Goal: Task Accomplishment & Management: Manage account settings

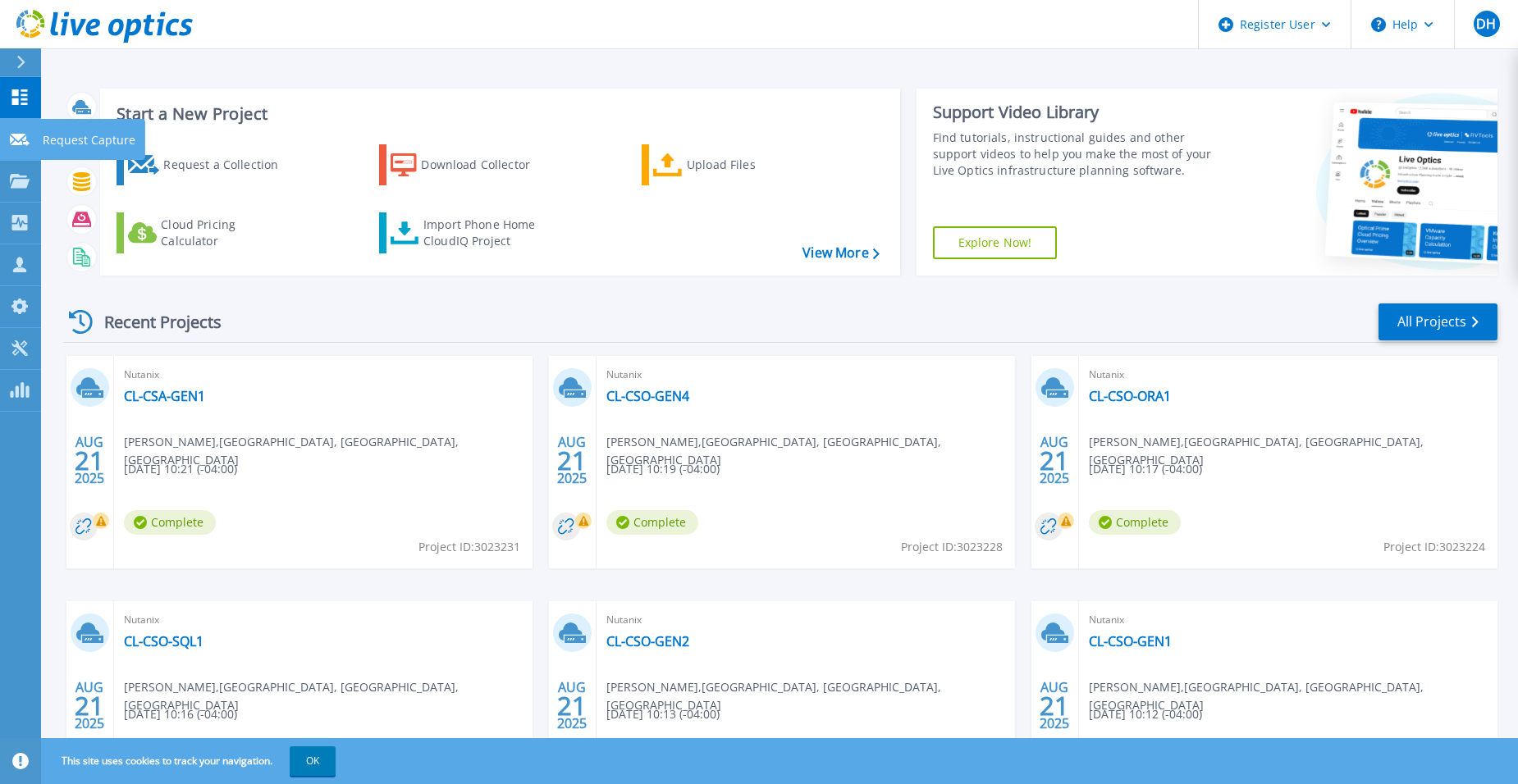
drag, startPoint x: 26, startPoint y: 150, endPoint x: 40, endPoint y: 148, distance: 14.1
click at [26, 150] on link "Request Capture Request Capture" at bounding box center [20, 140] width 41 height 42
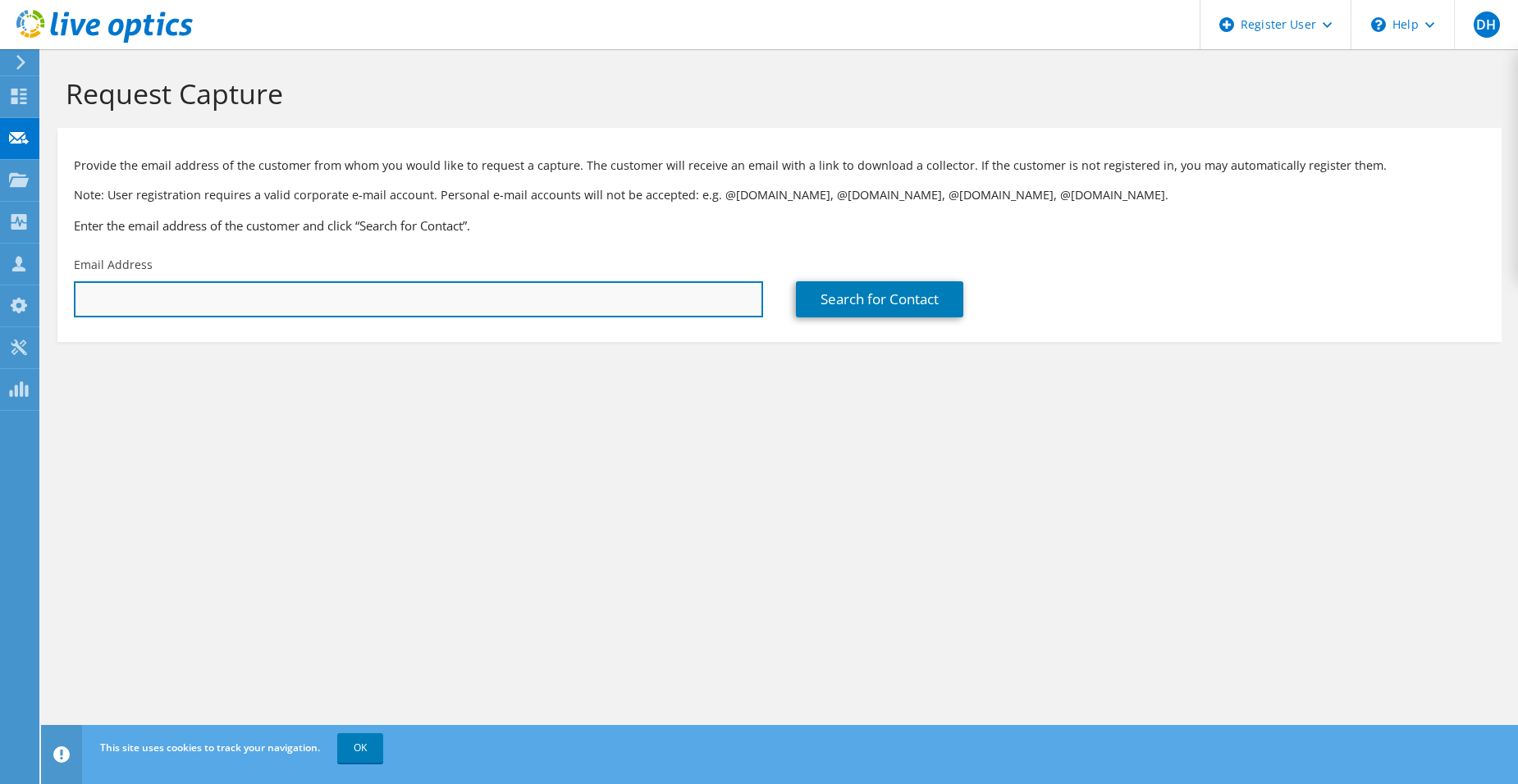
click at [192, 291] on input "text" at bounding box center [418, 299] width 689 height 36
paste input "Tso, Benjamin <Benjamin.Tso@theclearinghouse.org>"
type input "Benjamin.Tso@theclearinghouse.org"
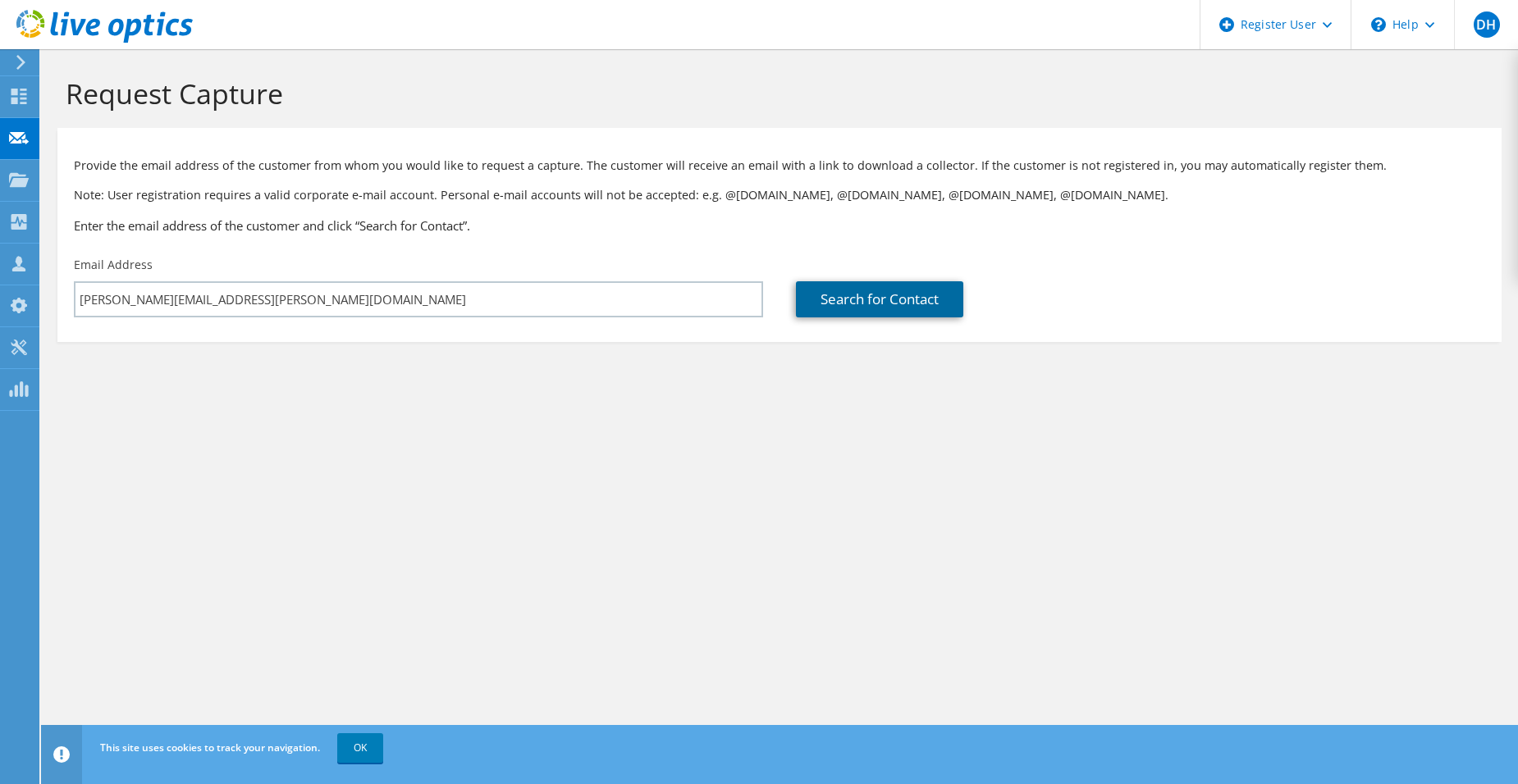
click at [884, 288] on link "Search for Contact" at bounding box center [880, 299] width 168 height 36
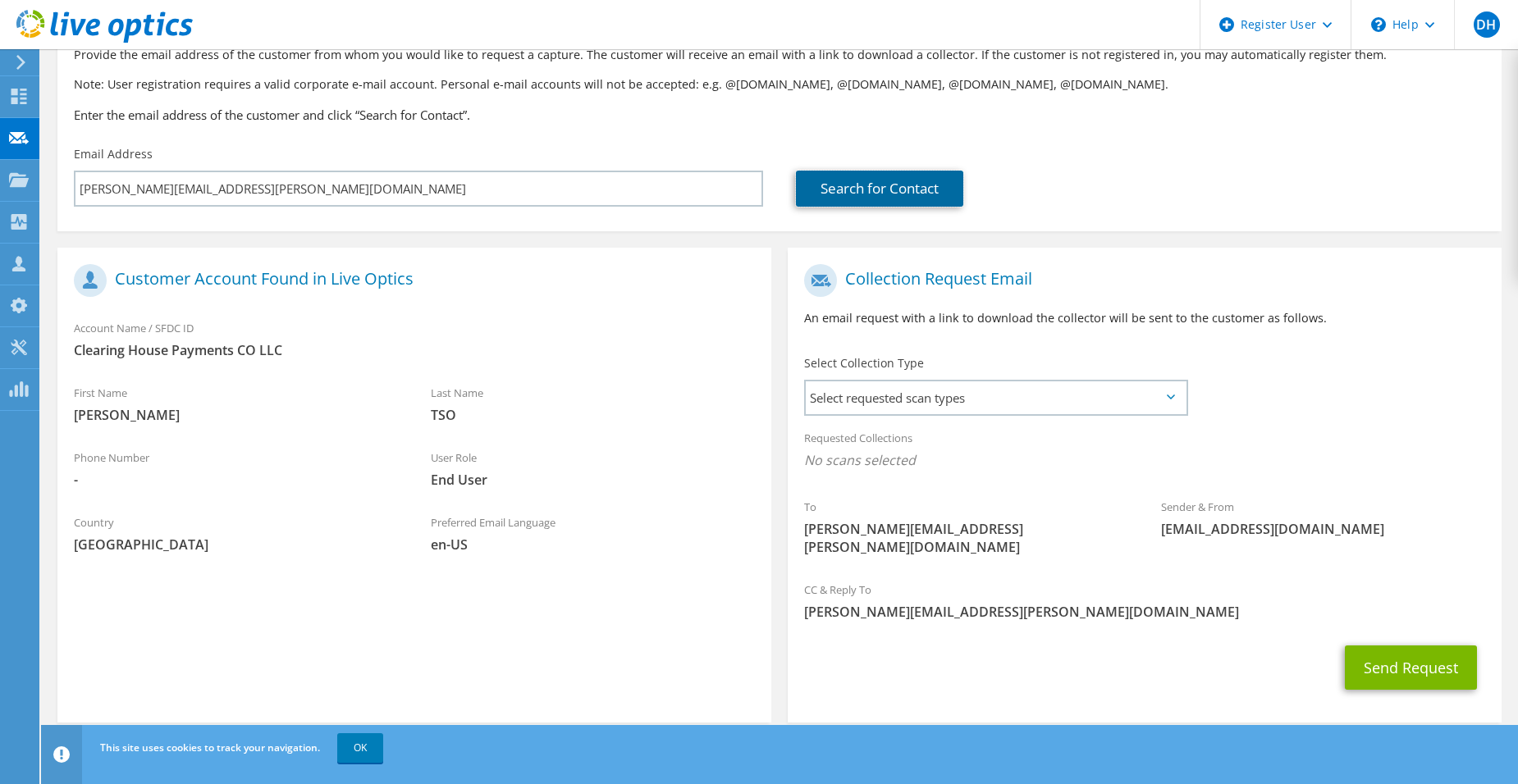
scroll to position [113, 0]
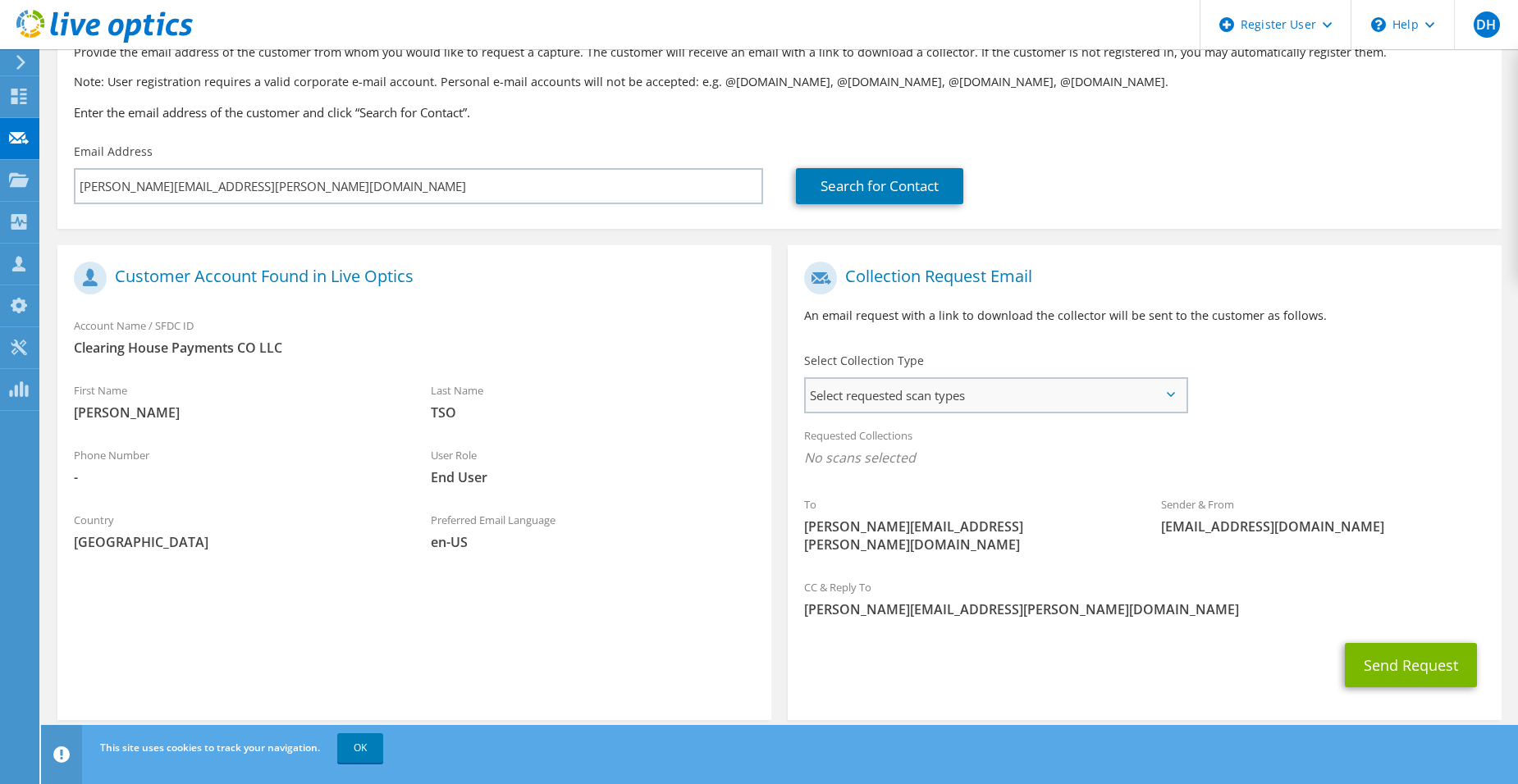
click at [990, 397] on span "Select requested scan types" at bounding box center [995, 395] width 380 height 33
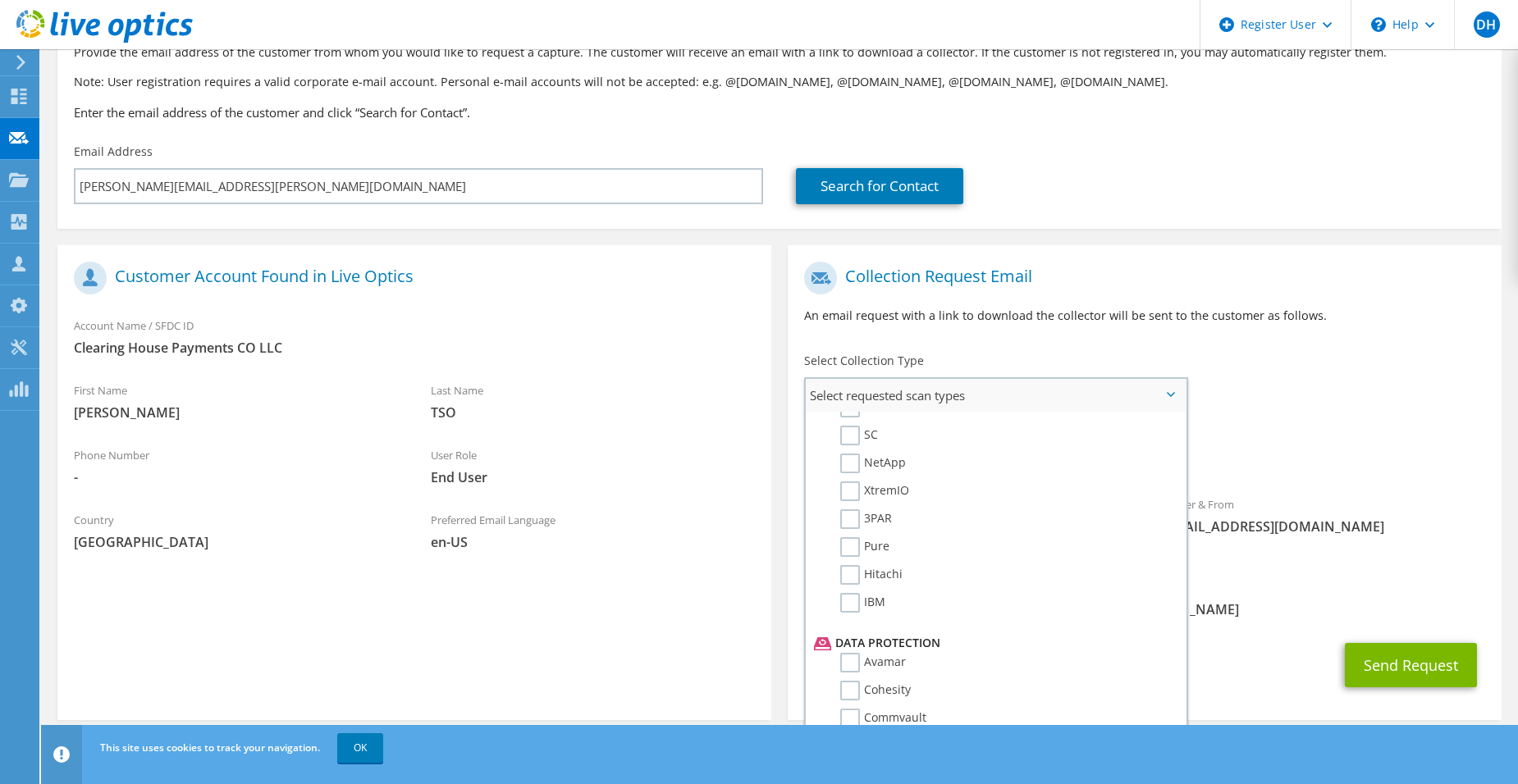
scroll to position [724, 0]
click at [870, 646] on label "PowerProtect DM" at bounding box center [898, 654] width 118 height 20
click at [0, 0] on input "PowerProtect DM" at bounding box center [0, 0] width 0 height 0
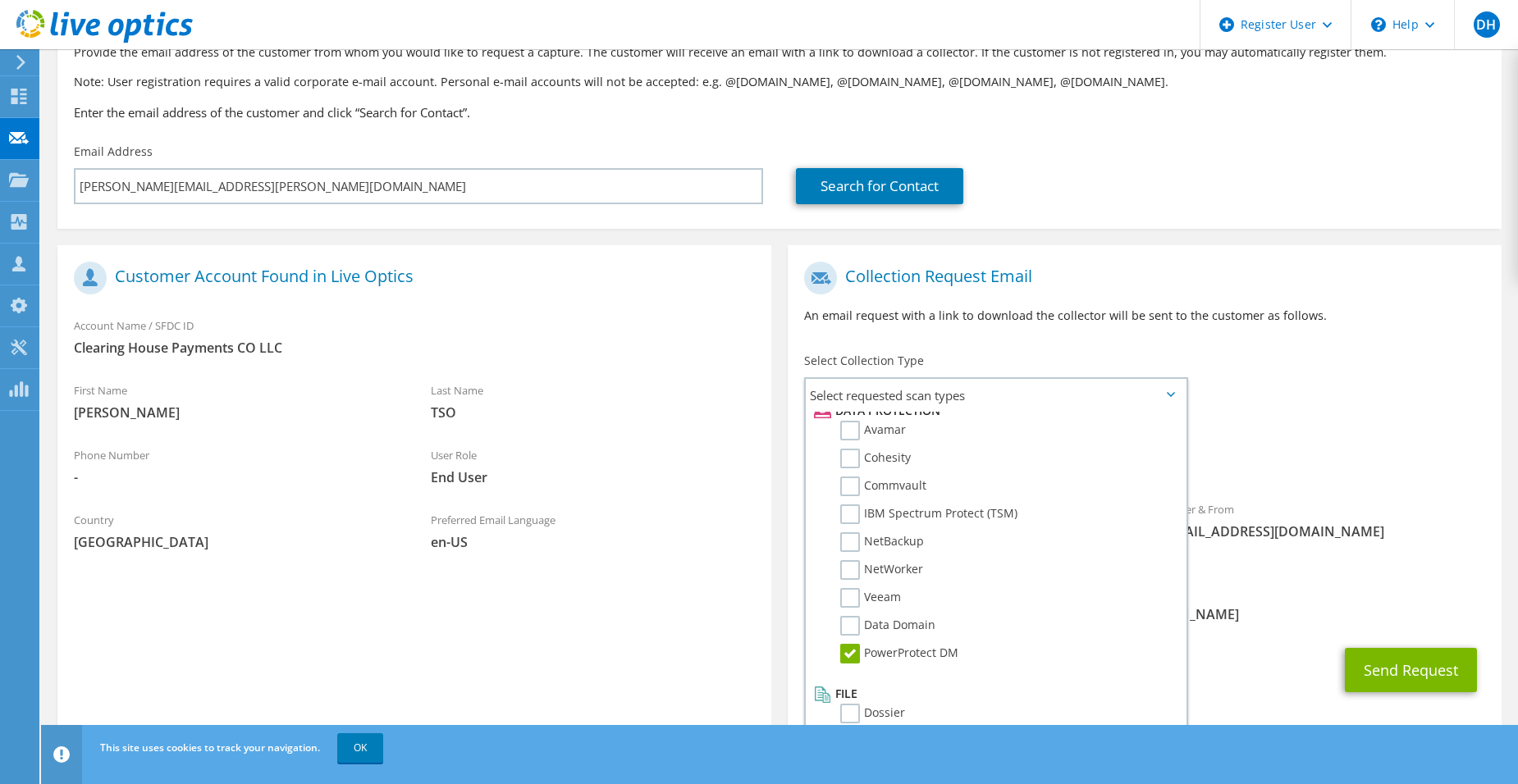
click at [1383, 455] on span "PowerProtect DM" at bounding box center [1145, 461] width 681 height 27
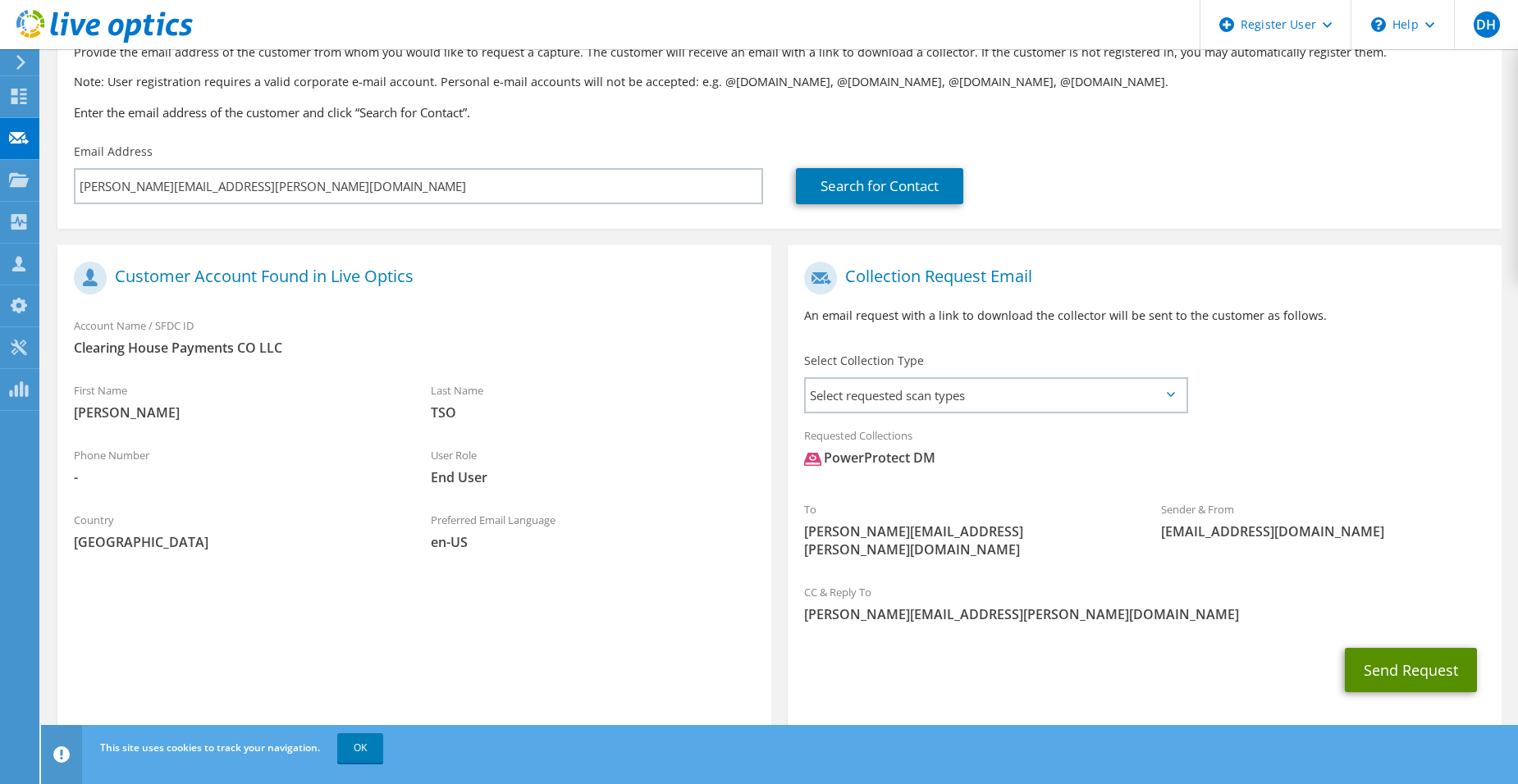
drag, startPoint x: 1415, startPoint y: 659, endPoint x: 1407, endPoint y: 655, distance: 8.9
click at [1413, 659] on button "Send Request" at bounding box center [1410, 670] width 132 height 45
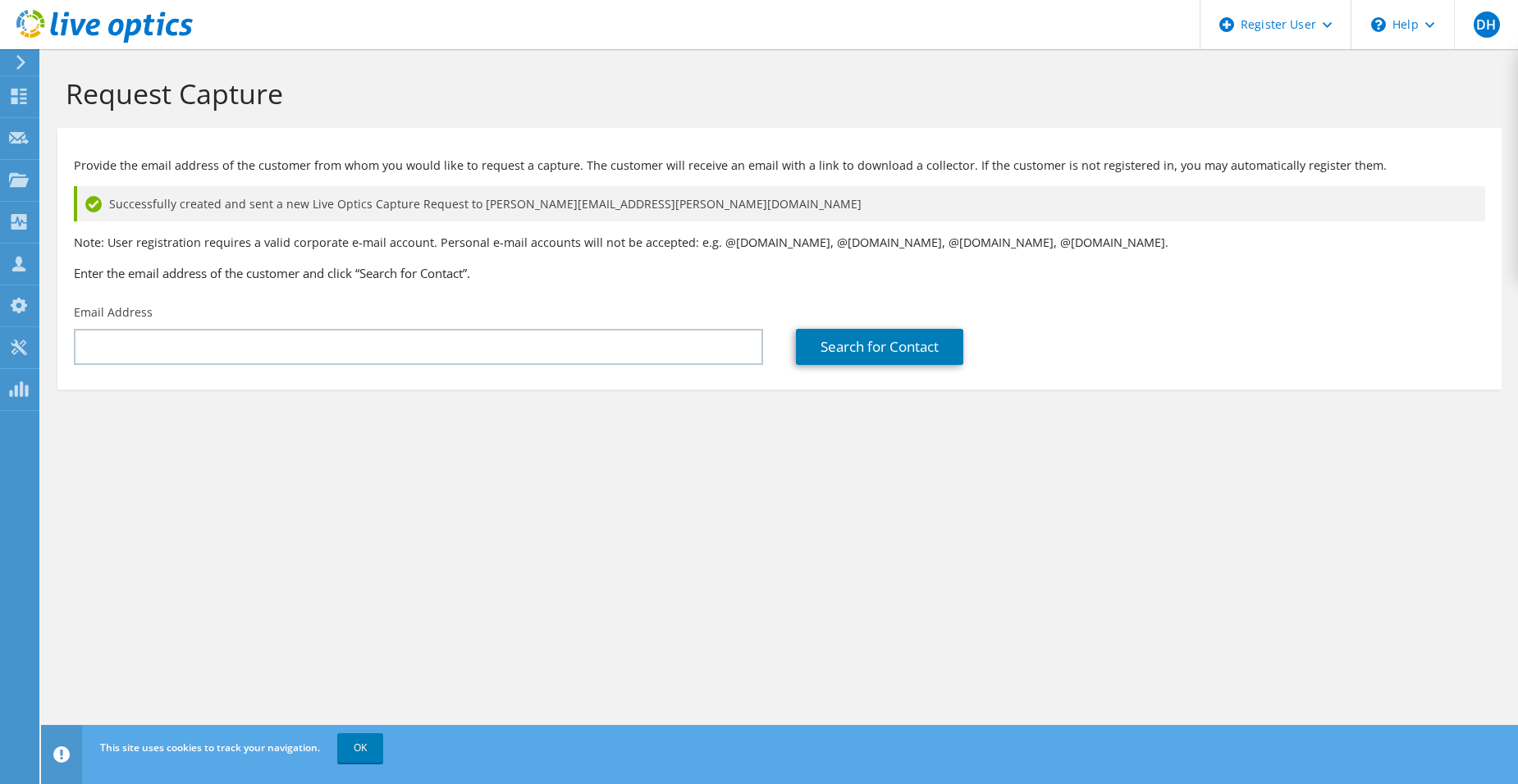
click at [14, 57] on div at bounding box center [18, 62] width 18 height 15
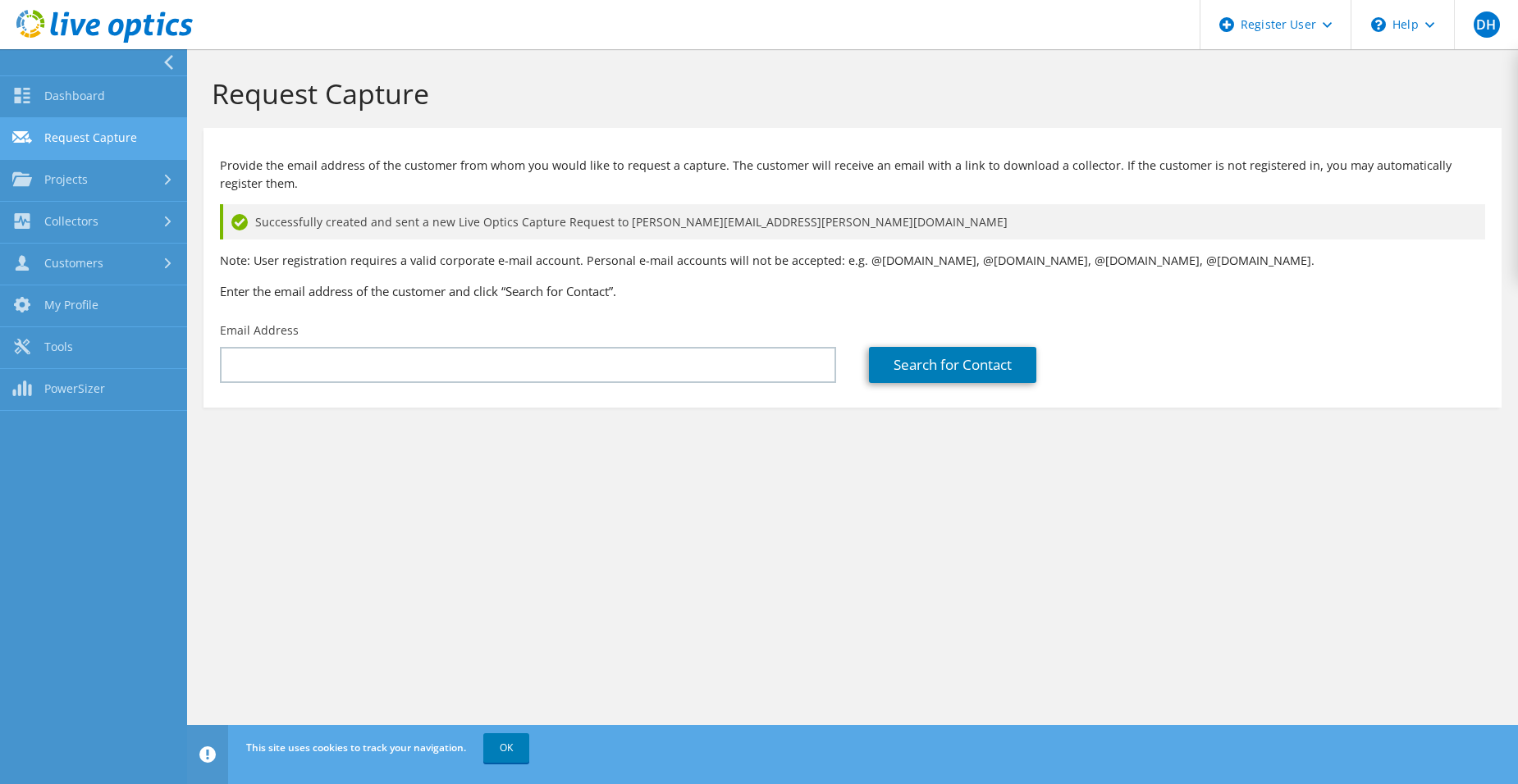
click at [126, 129] on link "Request Capture" at bounding box center [93, 139] width 187 height 42
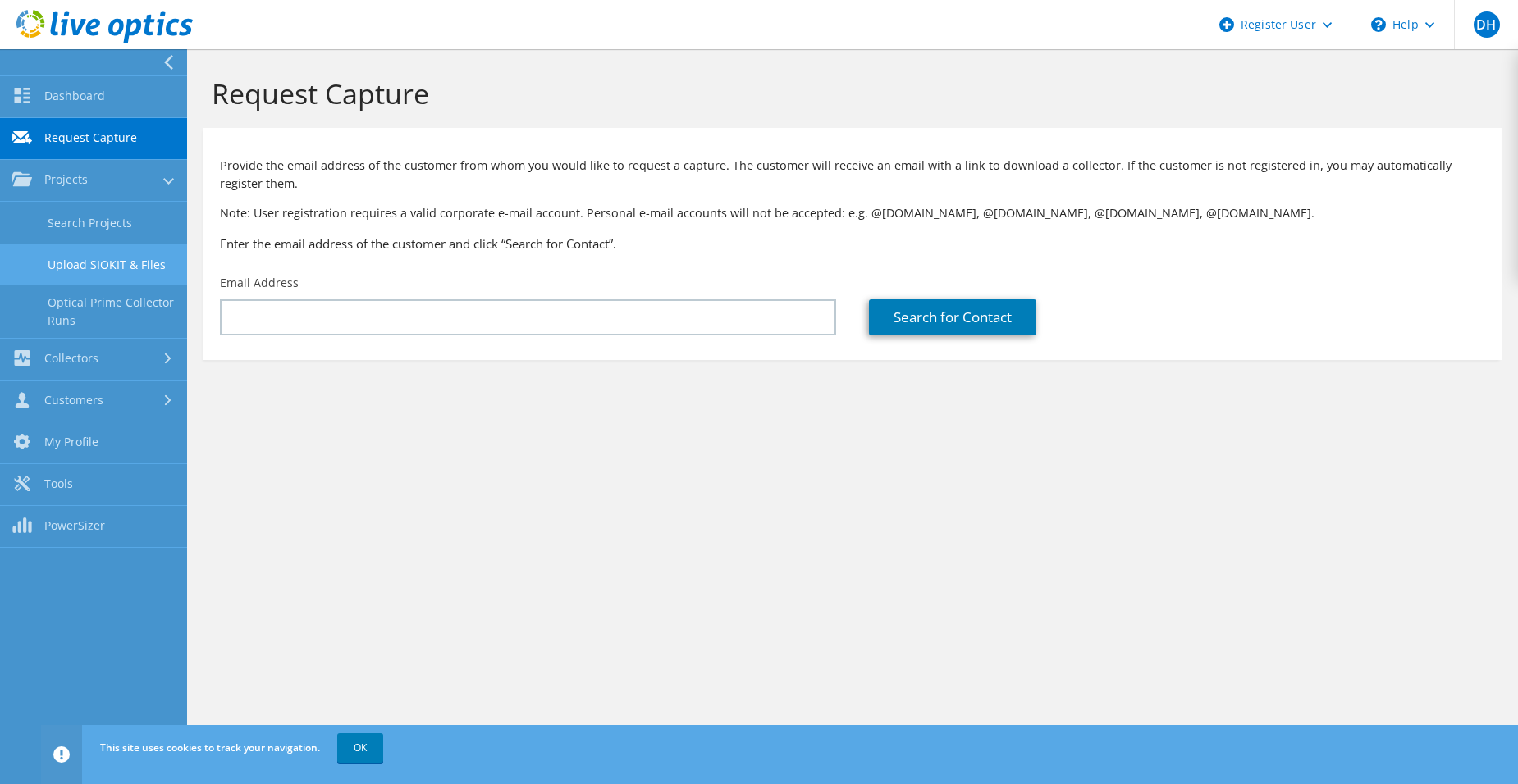
click at [123, 261] on link "Upload SIOKIT & Files" at bounding box center [93, 264] width 187 height 42
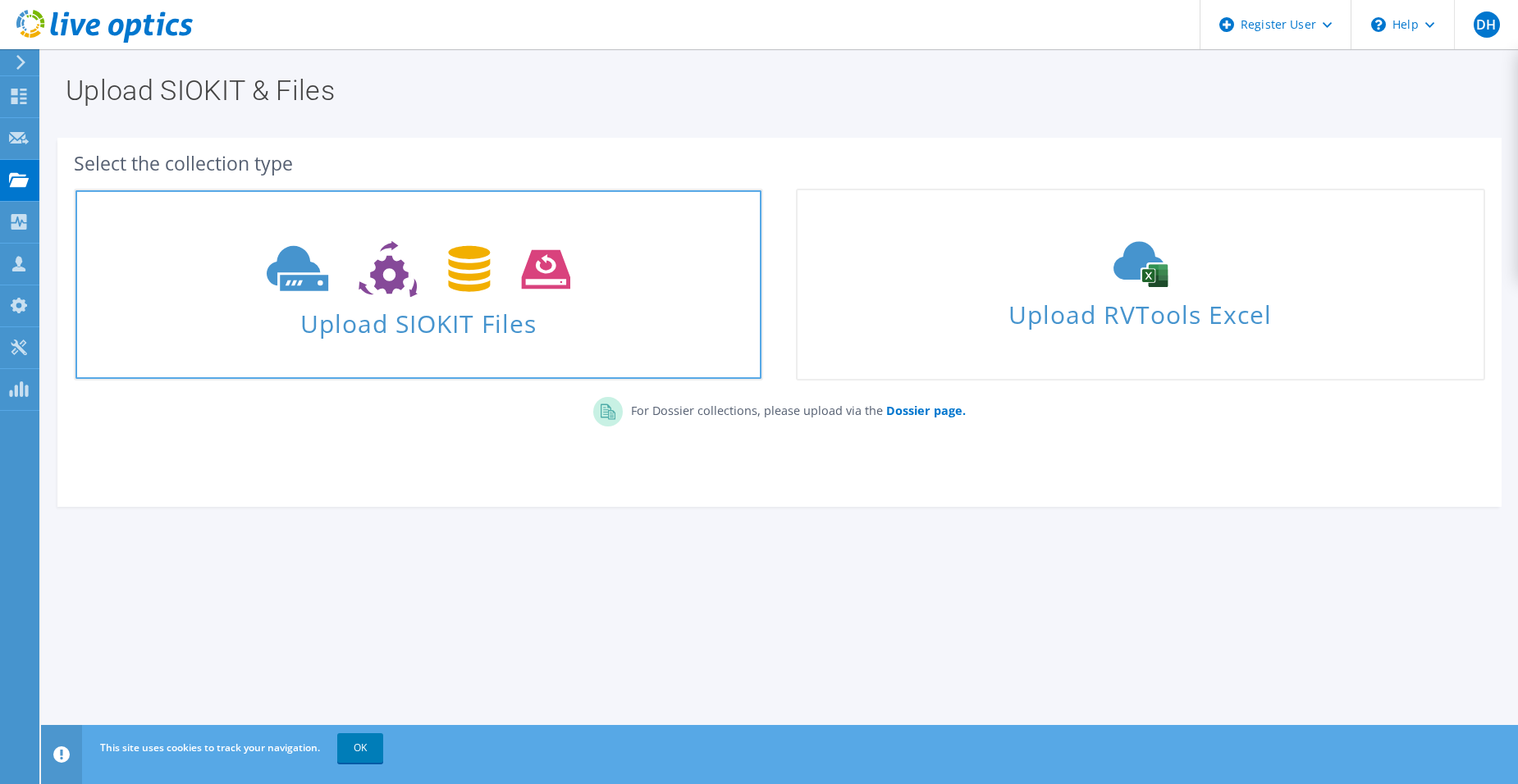
click at [404, 305] on span "Upload SIOKIT Files" at bounding box center [418, 319] width 686 height 36
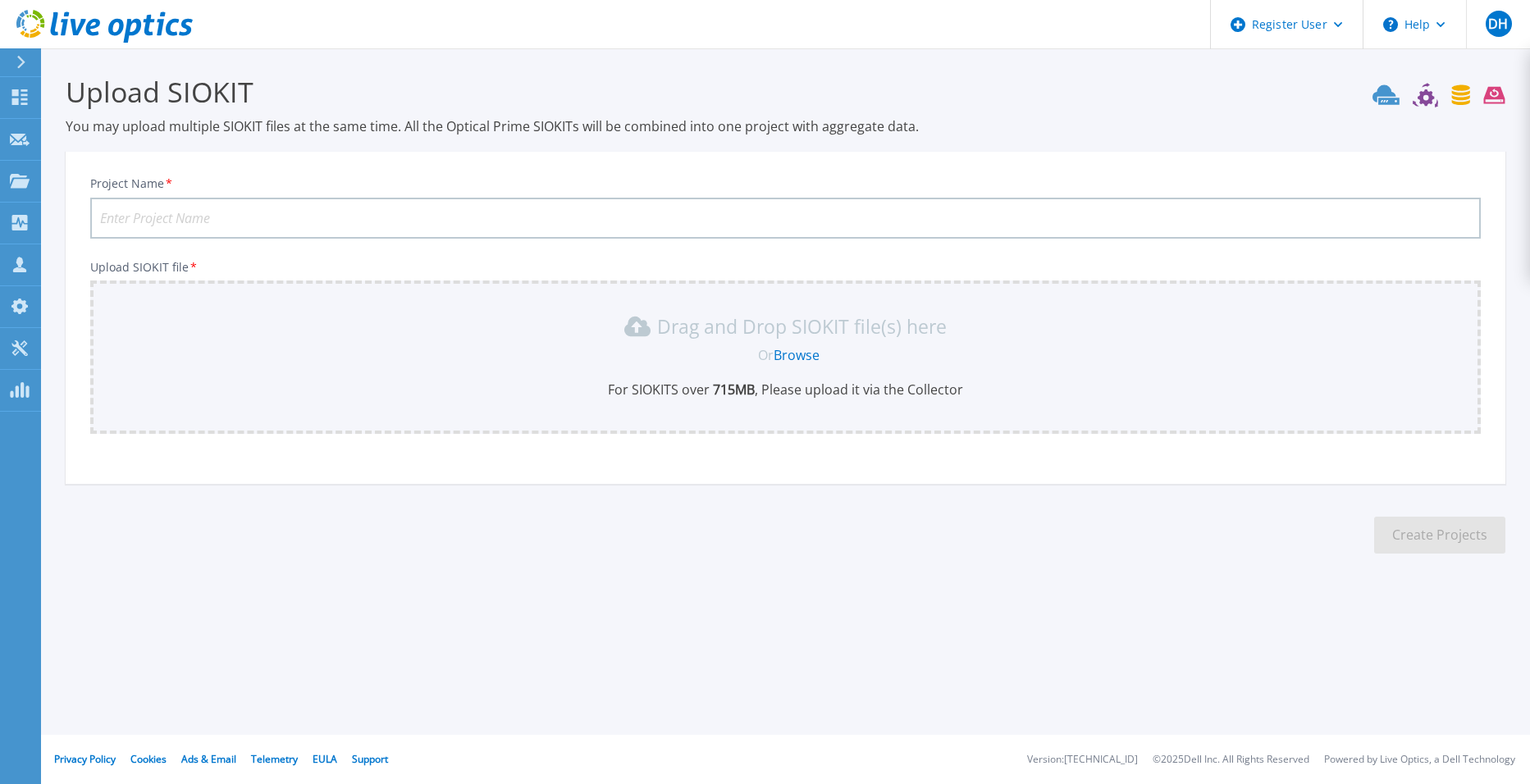
click at [319, 218] on input "Project Name *" at bounding box center [785, 217] width 1391 height 41
type input "ClearingHouse"
click at [798, 358] on link "Browse" at bounding box center [796, 355] width 46 height 18
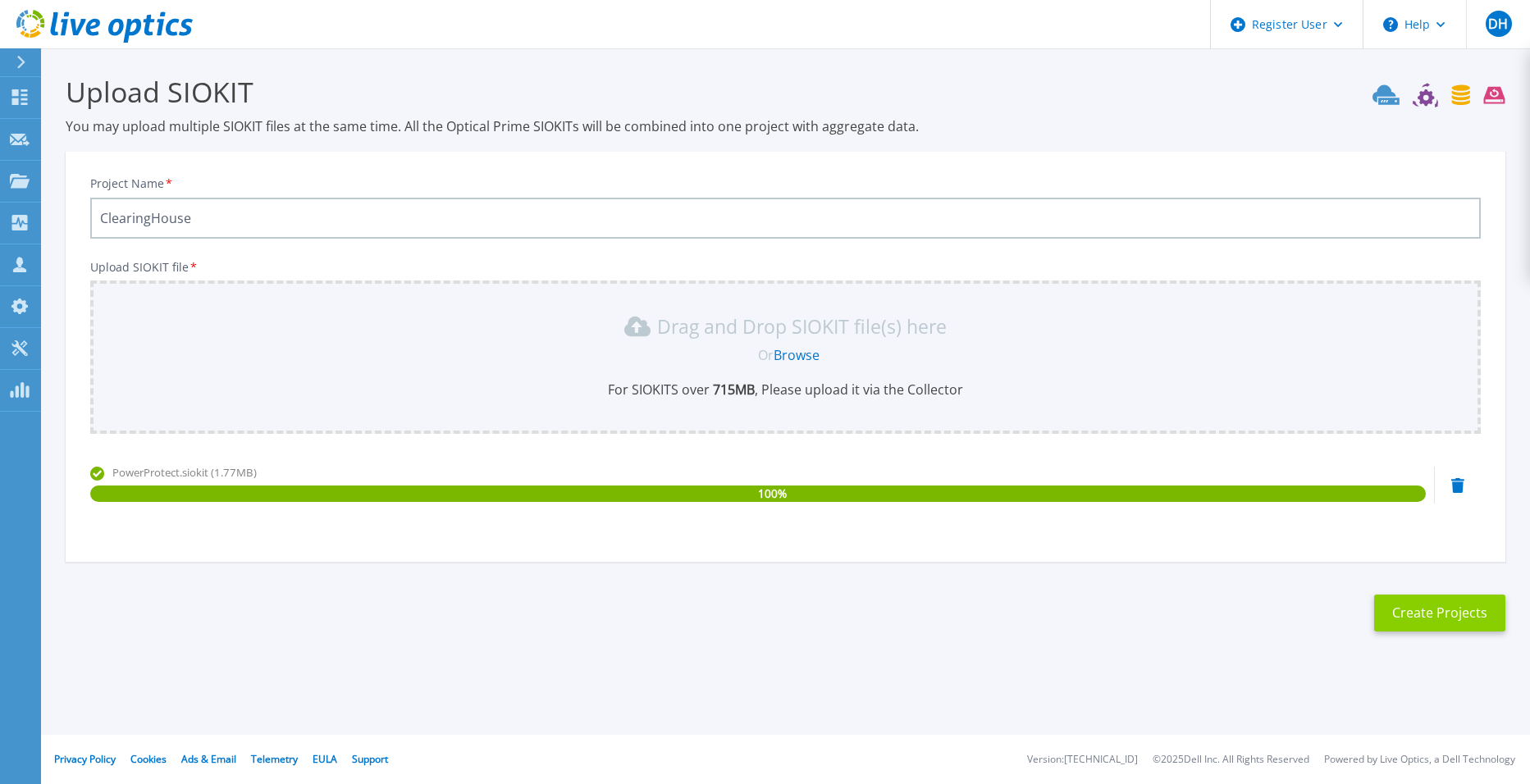
click at [1412, 607] on button "Create Projects" at bounding box center [1440, 612] width 131 height 37
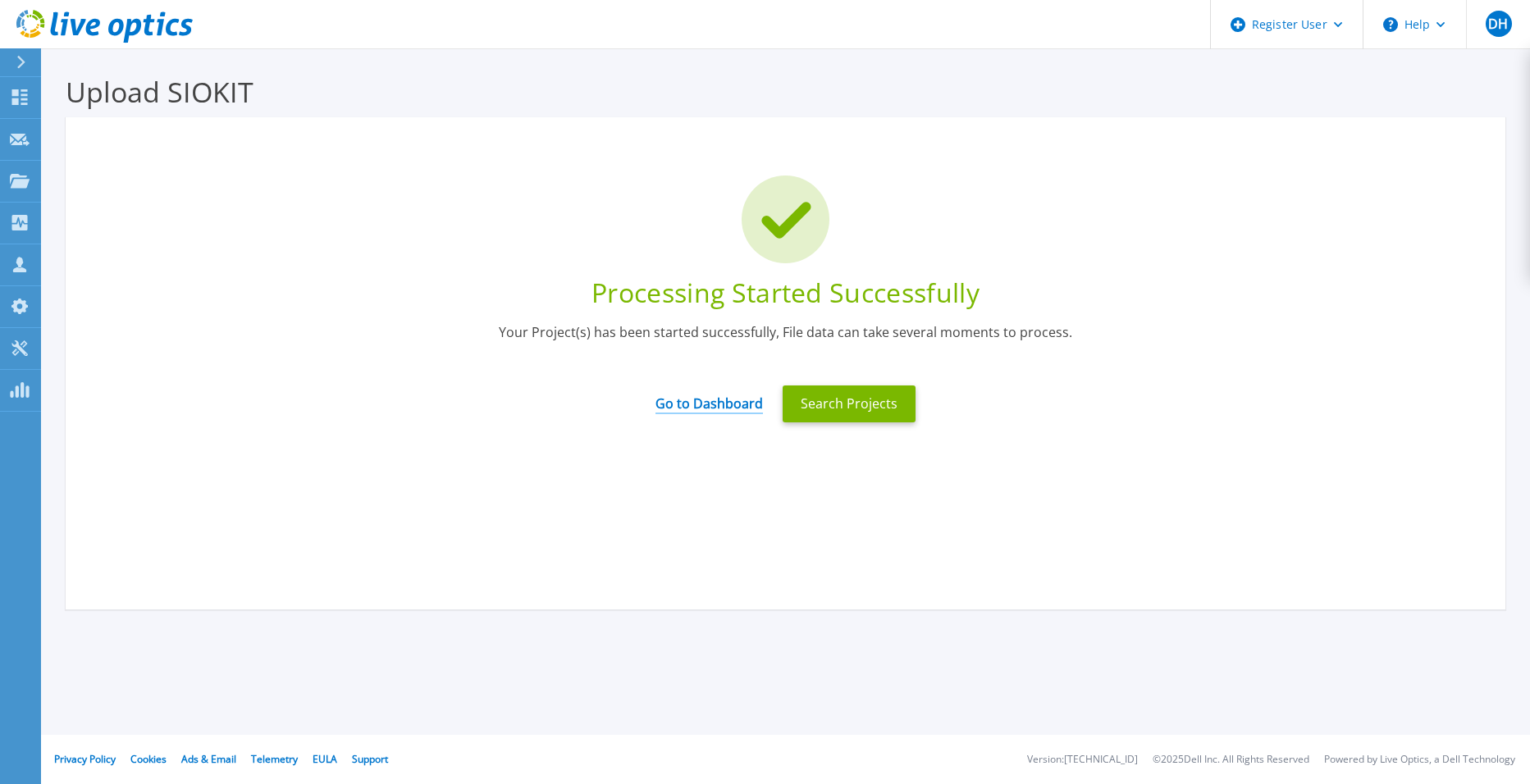
click at [746, 404] on link "Go to Dashboard" at bounding box center [709, 398] width 107 height 32
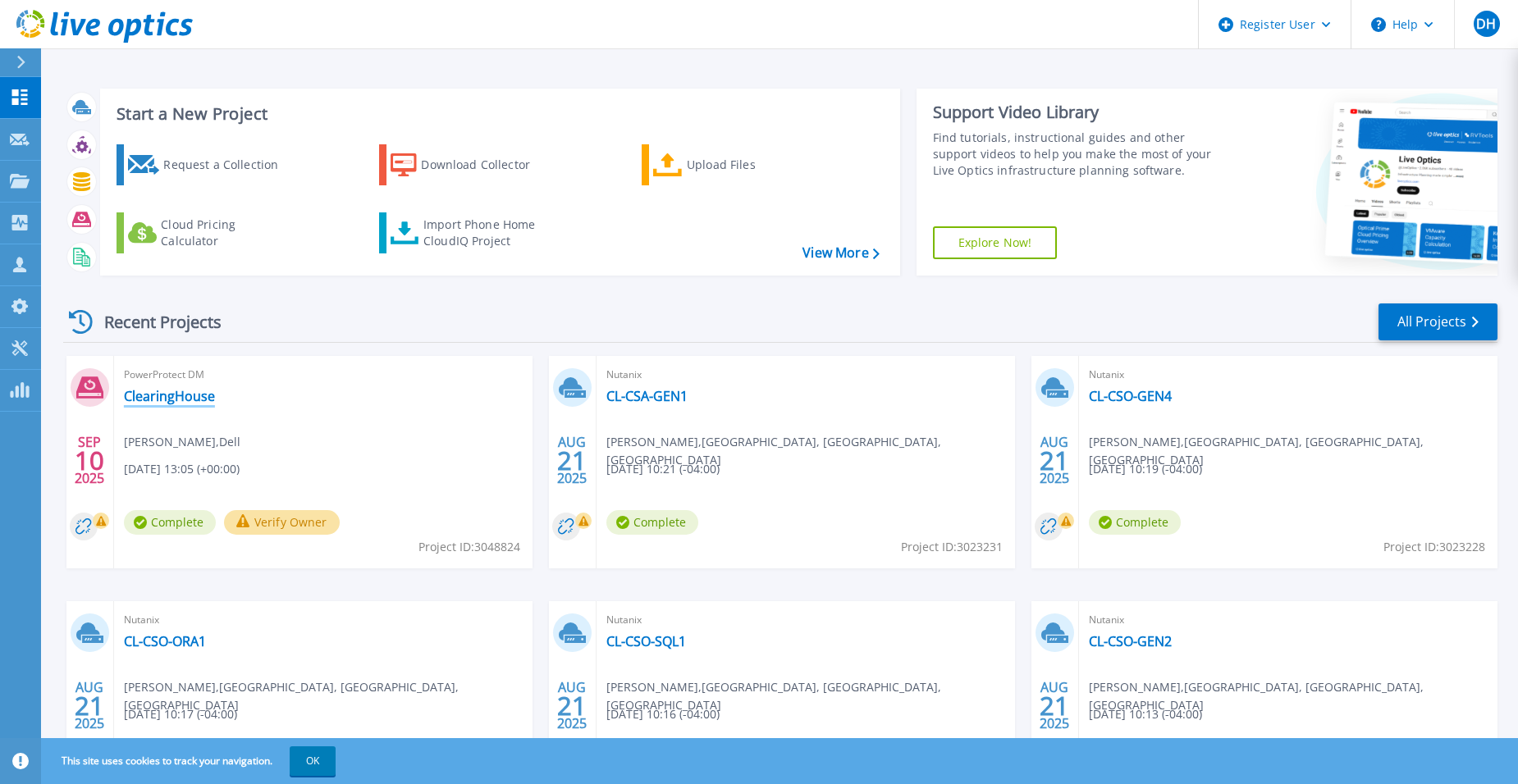
click at [181, 401] on link "ClearingHouse" at bounding box center [170, 396] width 91 height 17
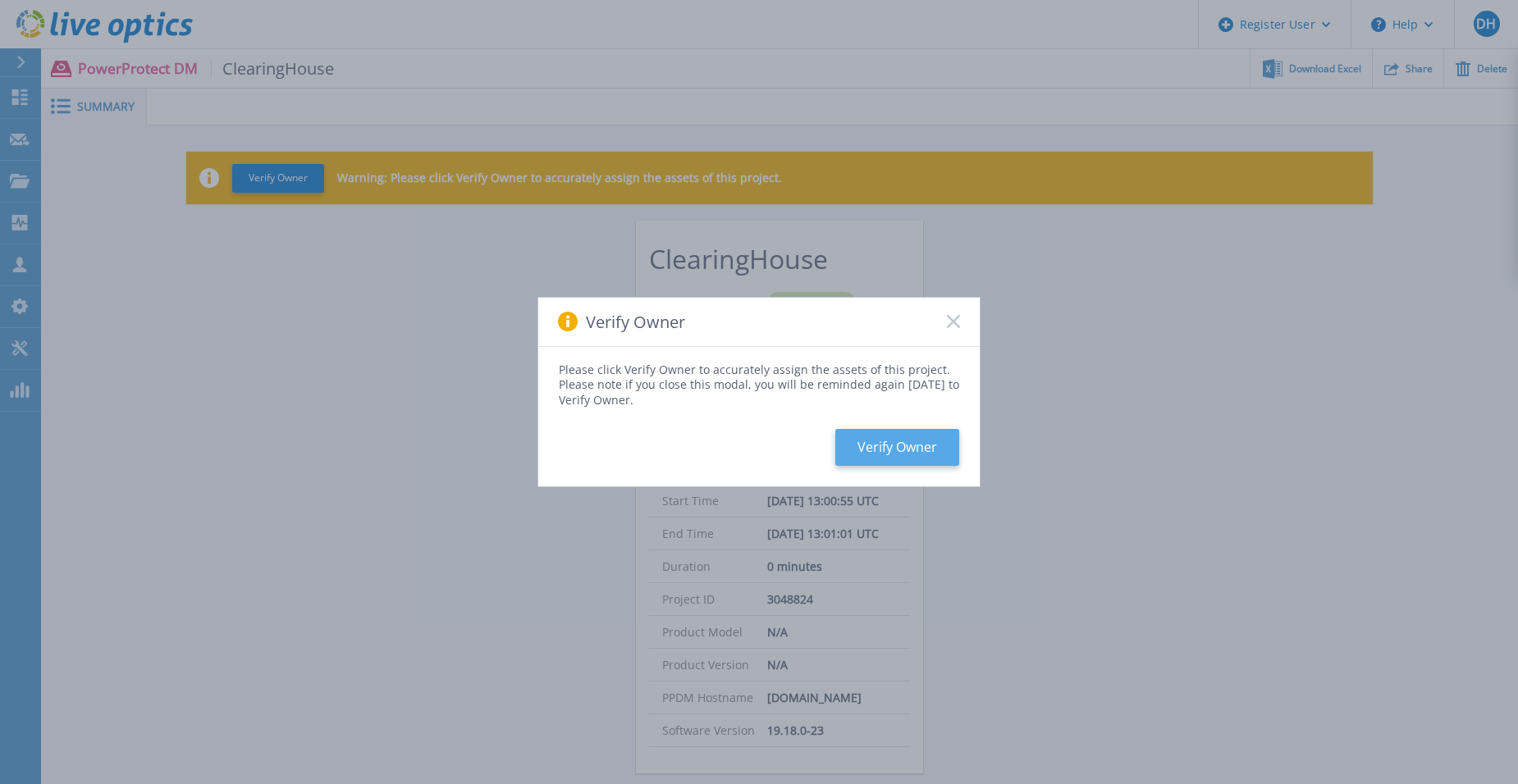
click at [898, 444] on button "Verify Owner" at bounding box center [897, 447] width 124 height 37
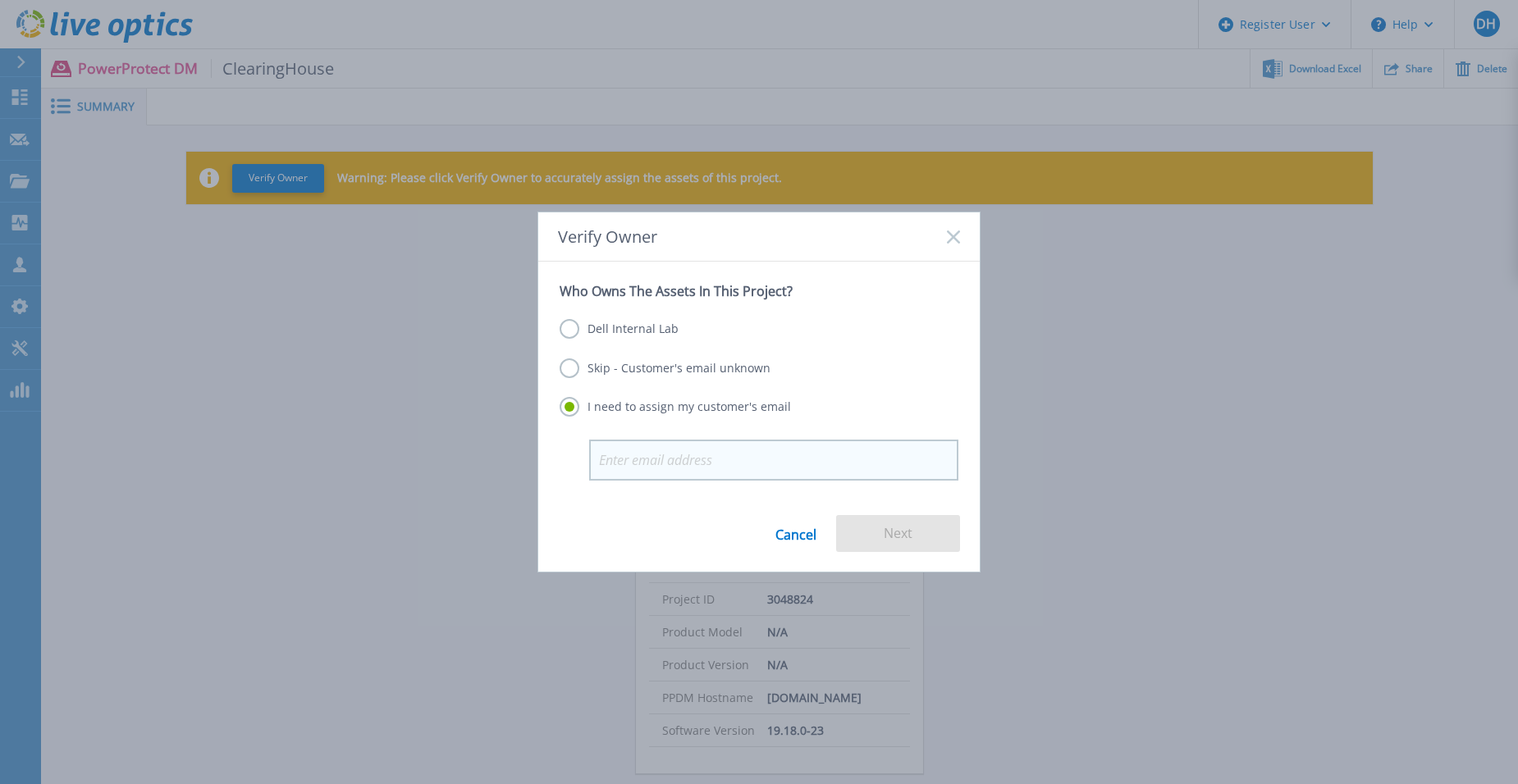
click at [688, 453] on input "email" at bounding box center [773, 459] width 369 height 41
type input "[PERSON_NAME][EMAIL_ADDRESS][PERSON_NAME][DOMAIN_NAME]"
click at [896, 536] on button "Next" at bounding box center [897, 533] width 124 height 37
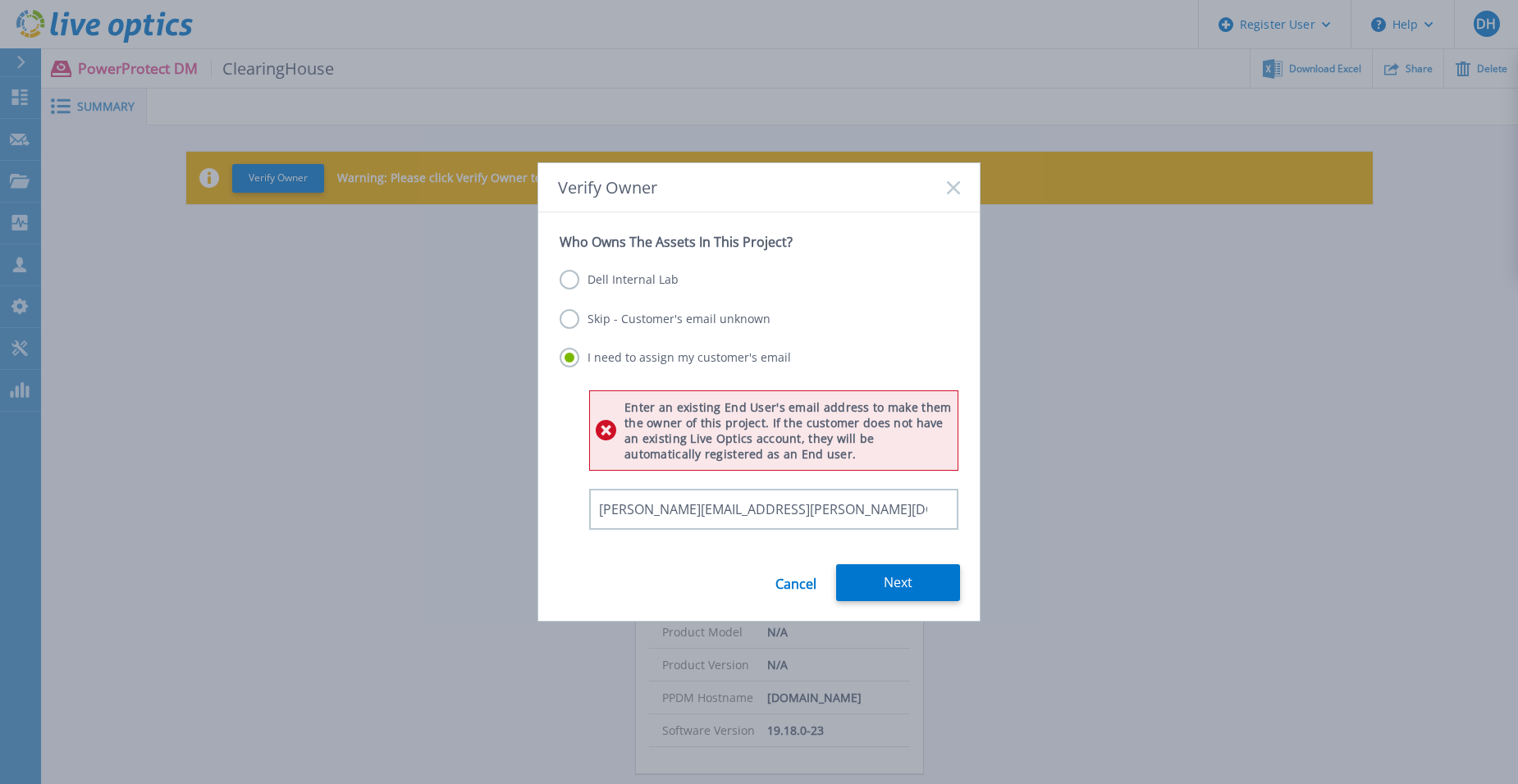
click at [599, 269] on div "Dell Internal Lab Skip - Customer's email unknown I need to assign my customer'…" at bounding box center [759, 320] width 399 height 139
click at [766, 513] on input "[PERSON_NAME][EMAIL_ADDRESS][PERSON_NAME][DOMAIN_NAME]" at bounding box center [773, 508] width 369 height 41
drag, startPoint x: 766, startPoint y: 513, endPoint x: 579, endPoint y: 502, distance: 187.3
click at [579, 502] on div "Enter an existing End User's email address to make them the owner of this proje…" at bounding box center [759, 459] width 399 height 139
paste input "email"
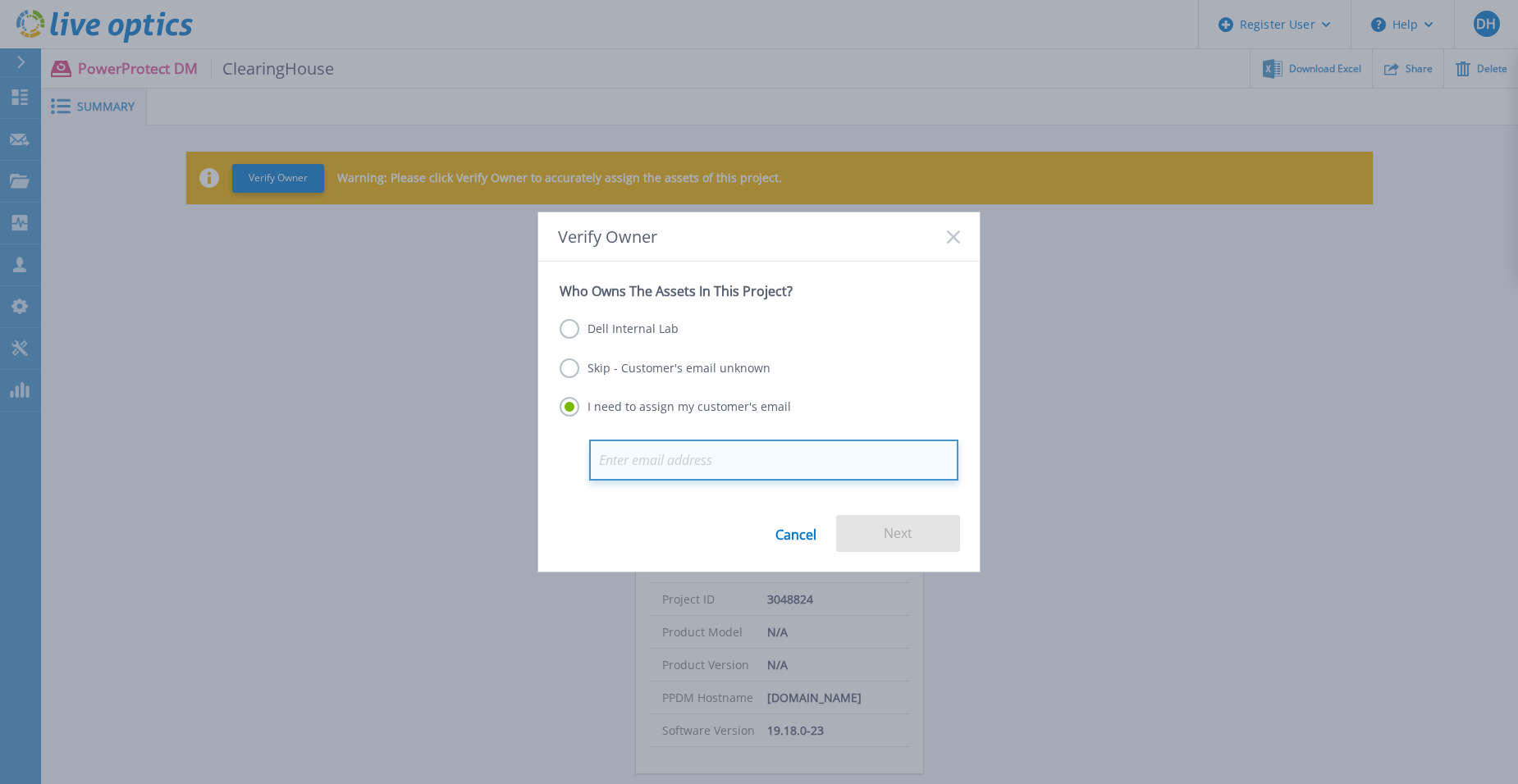
paste input "email"
paste input "Benjamin.Tso@theclearinghouse.org"
type input "Benjamin.Tso@theclearinghouse.org"
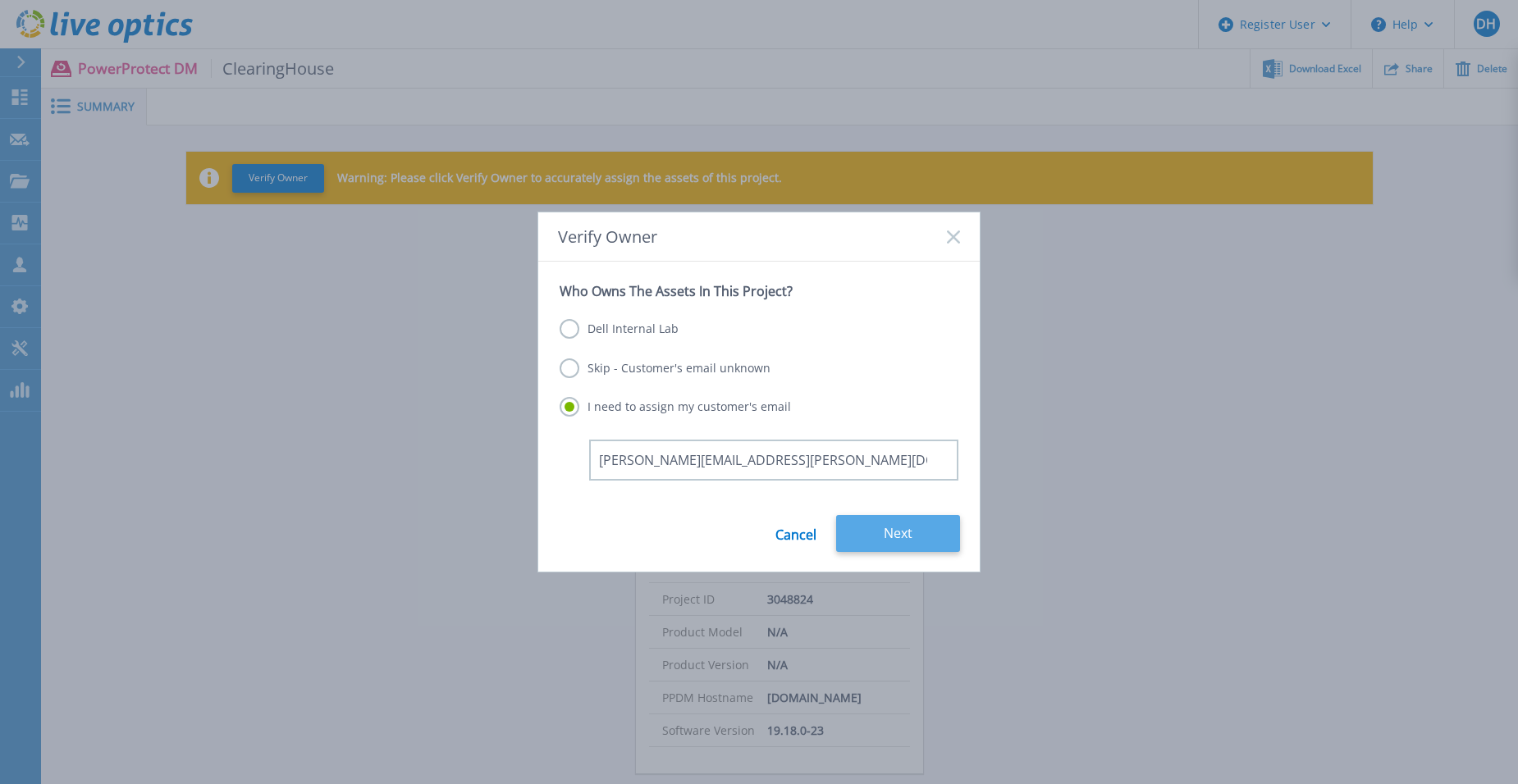
click at [906, 530] on button "Next" at bounding box center [897, 533] width 124 height 37
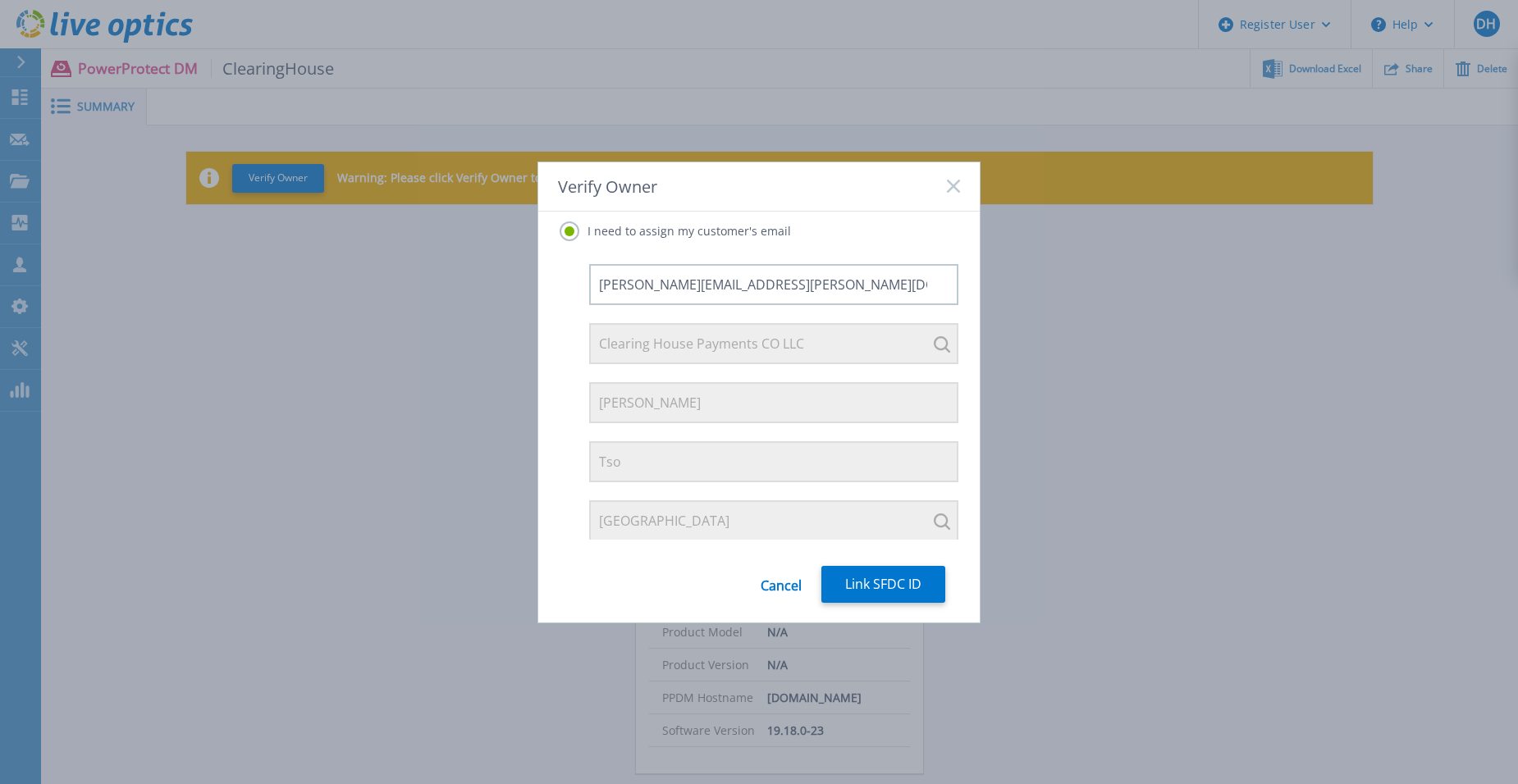
scroll to position [126, 0]
click at [861, 585] on button "Link SFDC ID" at bounding box center [883, 584] width 124 height 37
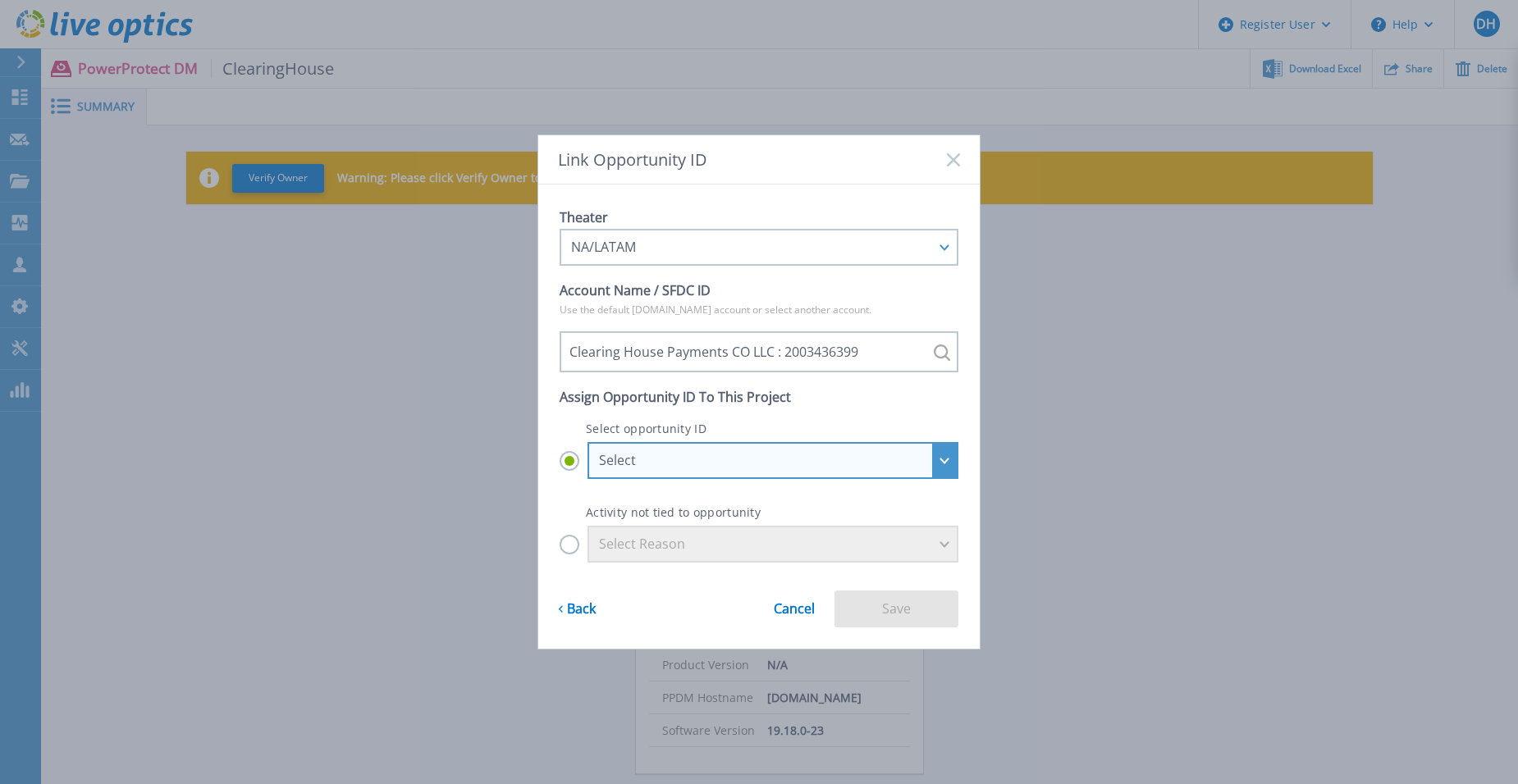
click at [856, 456] on div "Select" at bounding box center [763, 459] width 330 height 15
click at [0, 0] on input "Select Select Clearing House Payments CO LLC - Clearing House - F200 Cluster Re…" at bounding box center [0, 0] width 0 height 0
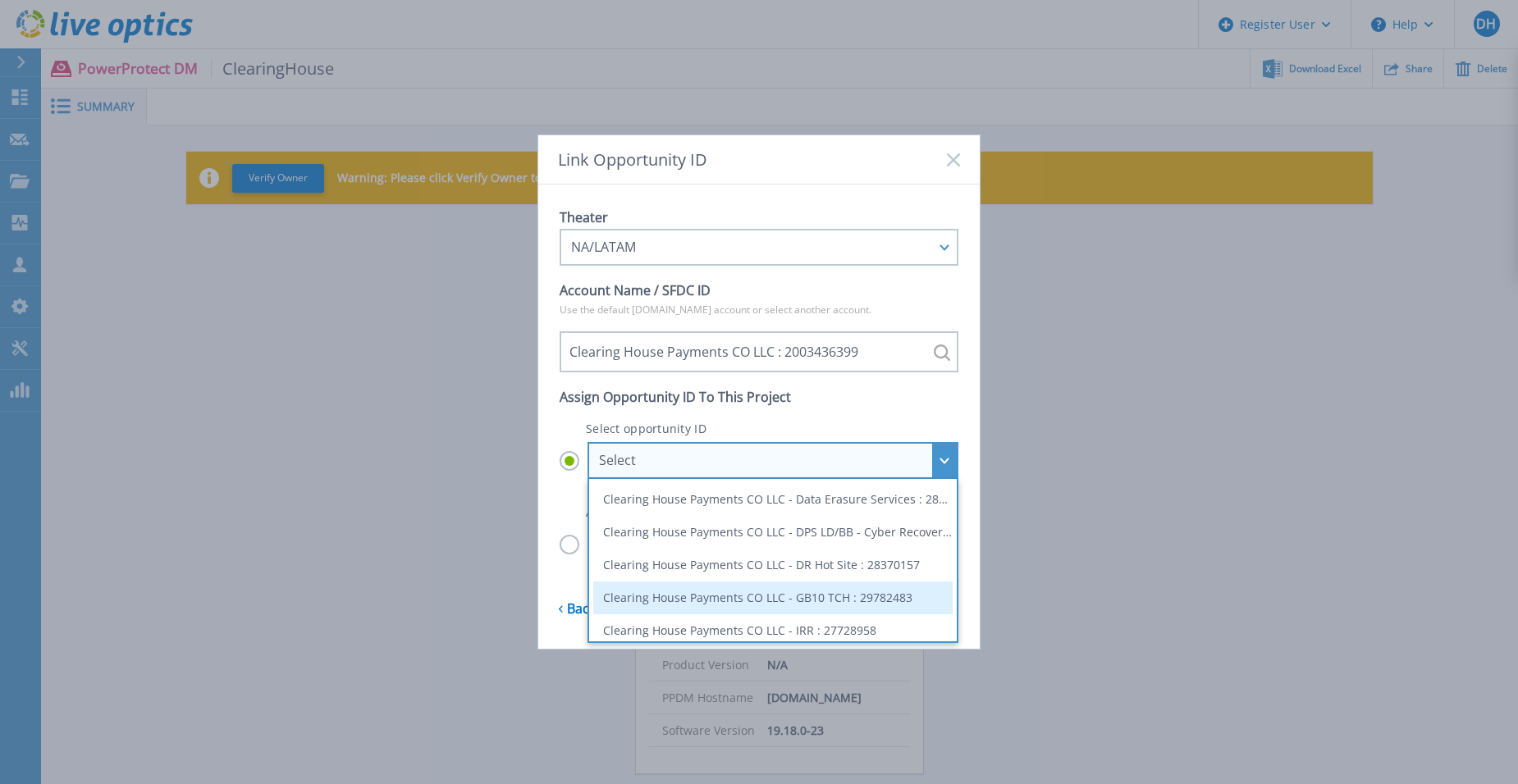
scroll to position [328, 0]
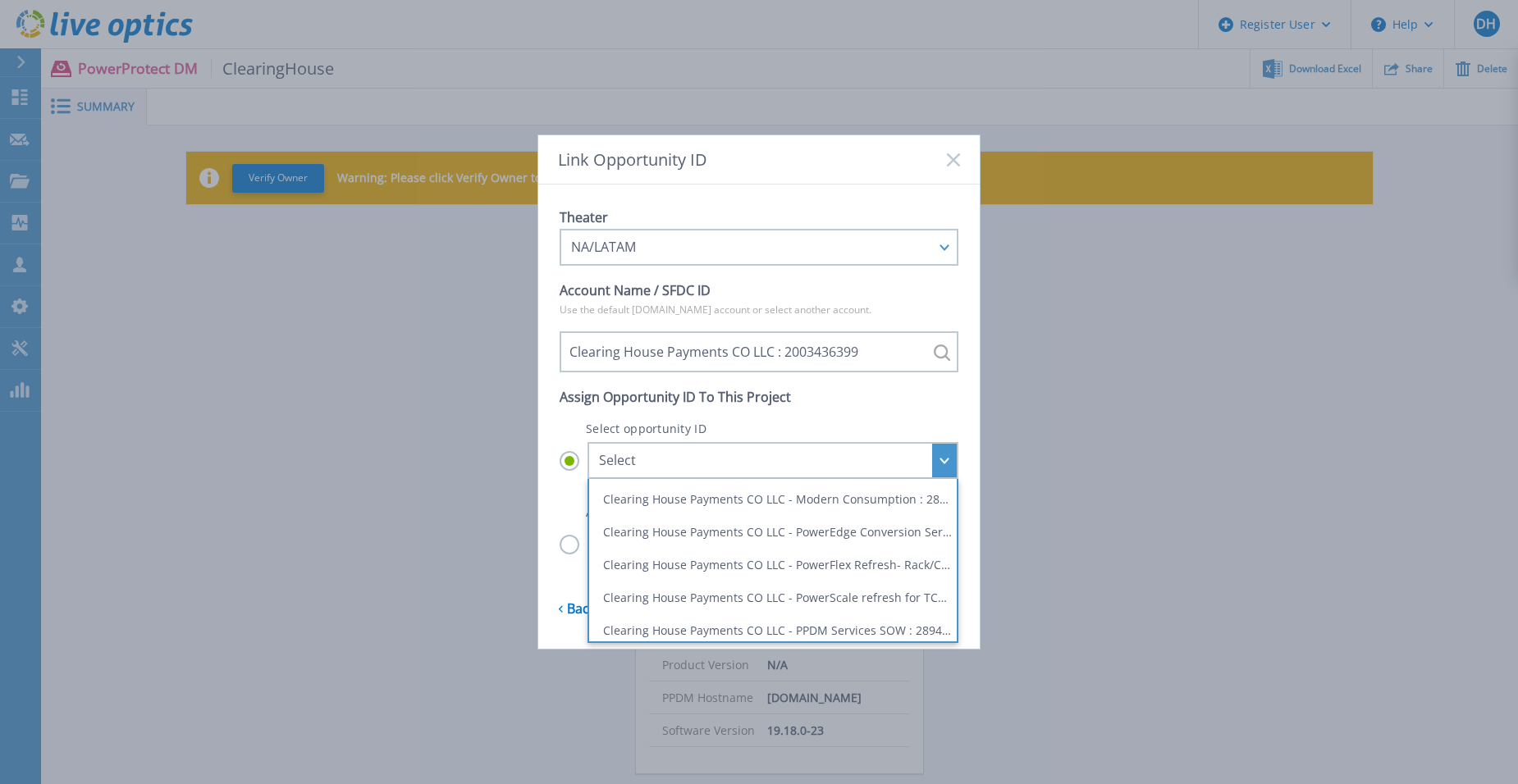
click at [870, 430] on p "Select opportunity ID" at bounding box center [759, 429] width 399 height 14
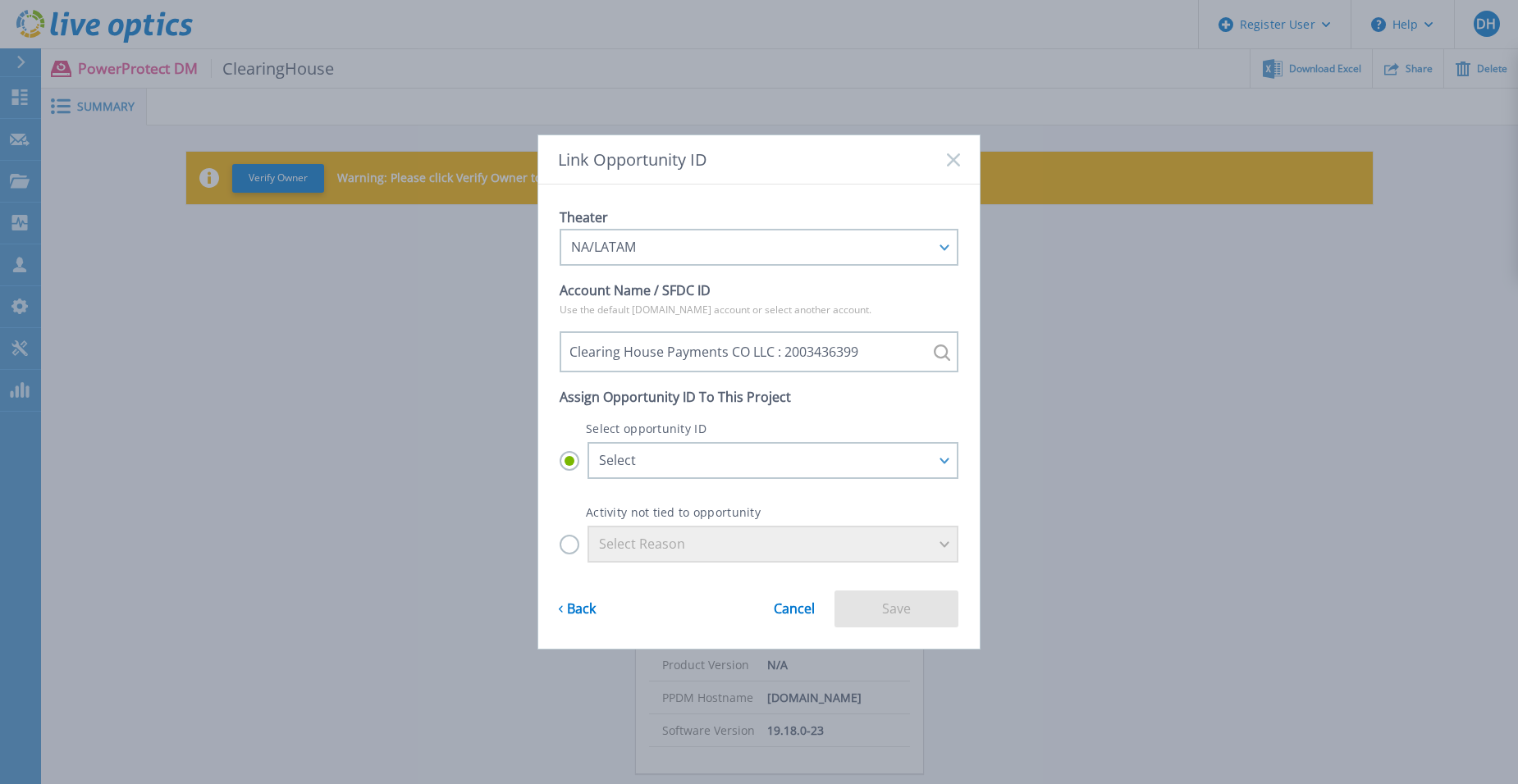
click at [786, 607] on link "Cancel" at bounding box center [793, 601] width 41 height 27
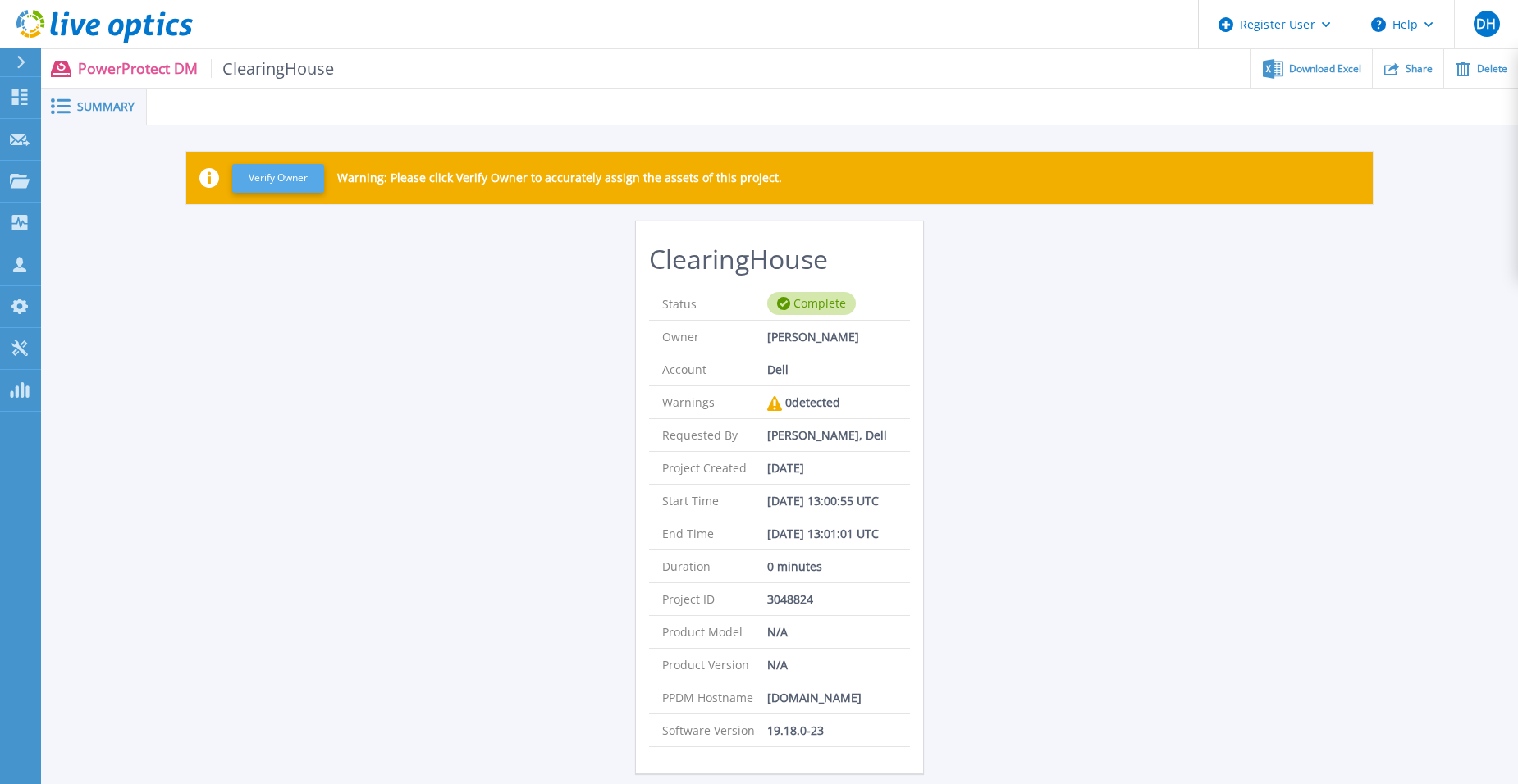
click at [287, 175] on button "Verify Owner" at bounding box center [278, 178] width 92 height 29
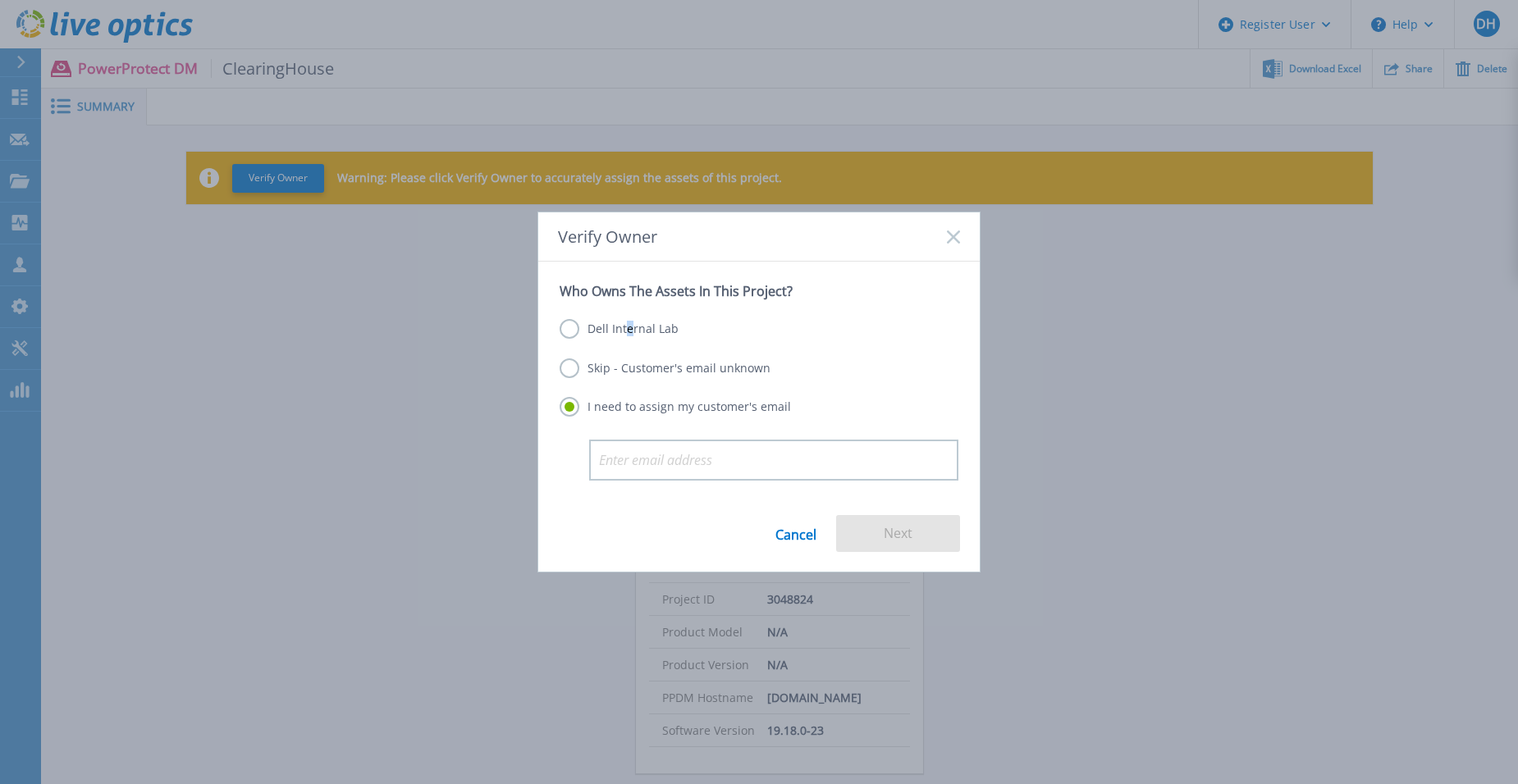
click at [628, 327] on label "Dell Internal Lab" at bounding box center [620, 328] width 119 height 20
drag, startPoint x: 628, startPoint y: 327, endPoint x: 577, endPoint y: 363, distance: 62.4
click at [577, 363] on label "Skip - Customer's email unknown" at bounding box center [665, 368] width 210 height 20
click at [0, 0] on input "Skip - Customer's email unknown" at bounding box center [0, 0] width 0 height 0
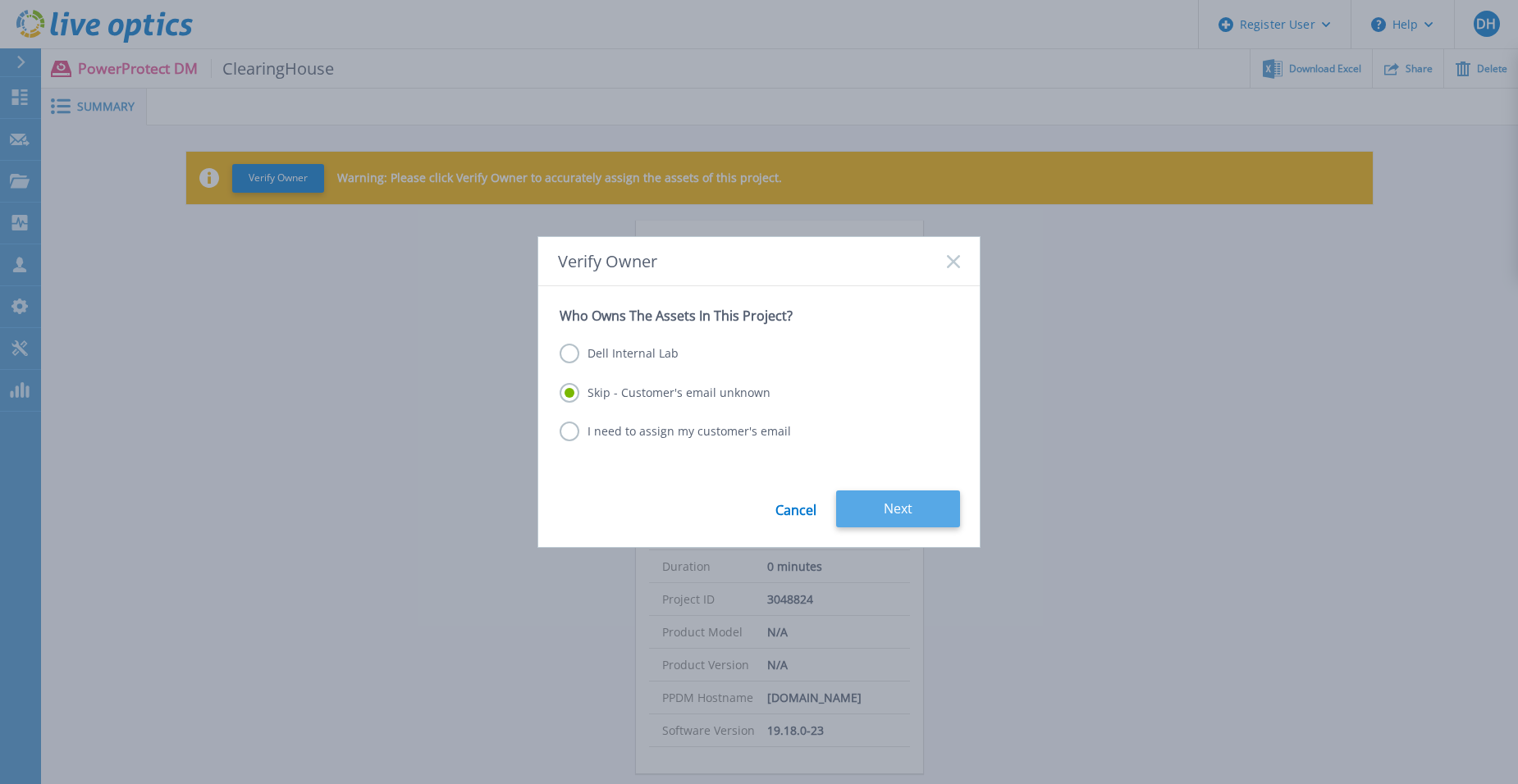
click at [918, 518] on button "Next" at bounding box center [897, 508] width 124 height 37
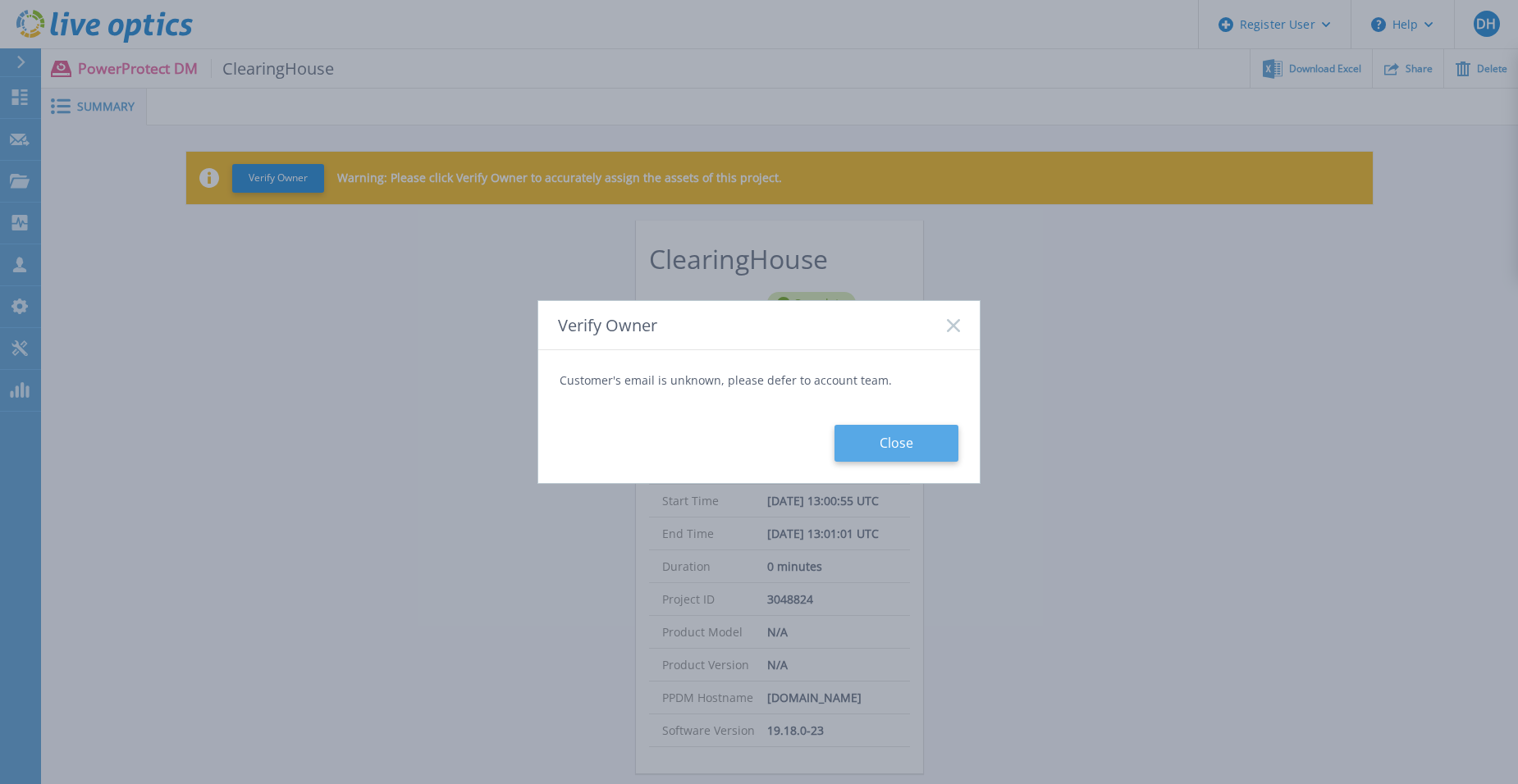
click at [887, 445] on button "Close" at bounding box center [896, 443] width 124 height 37
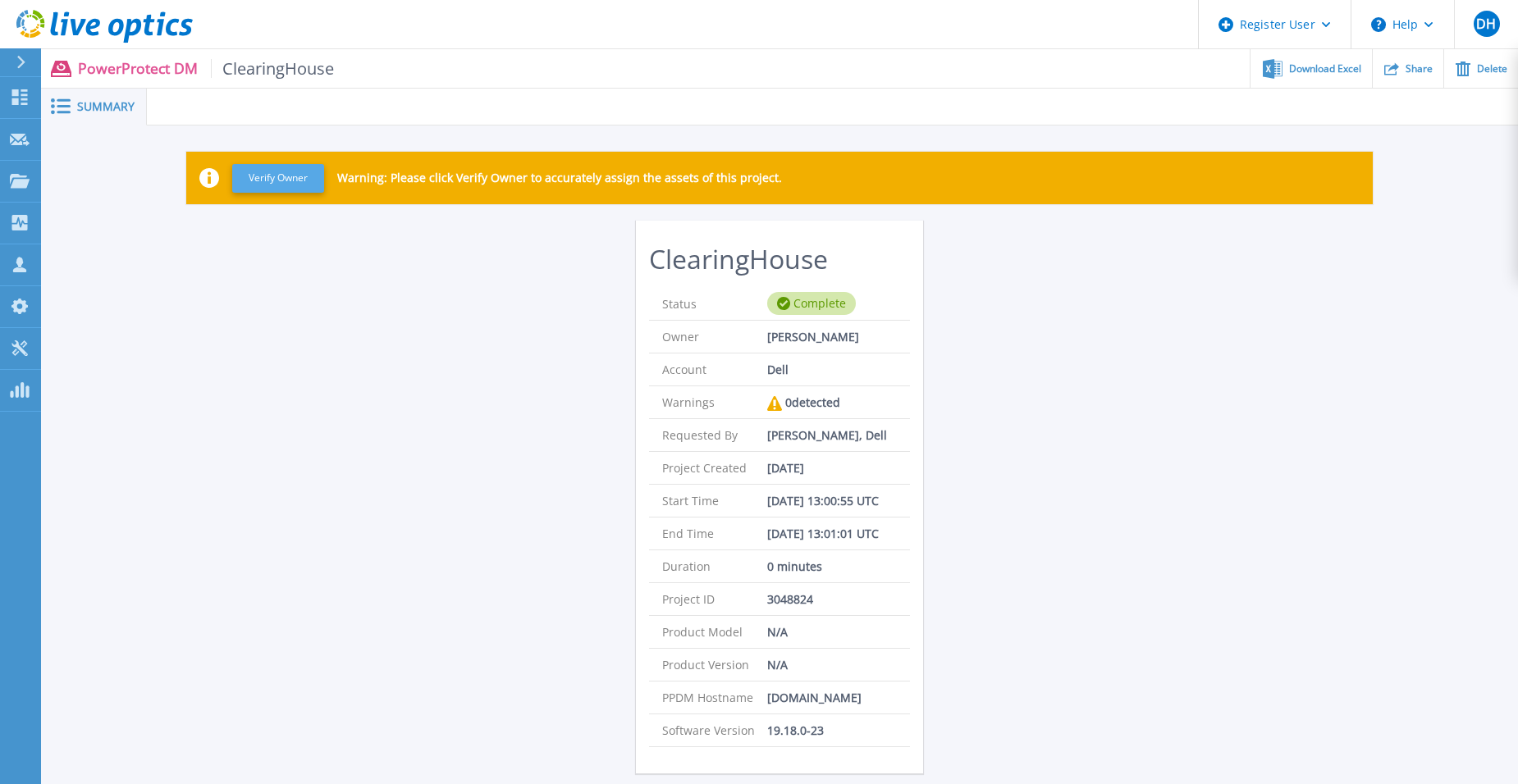
click at [272, 175] on button "Verify Owner" at bounding box center [278, 178] width 92 height 29
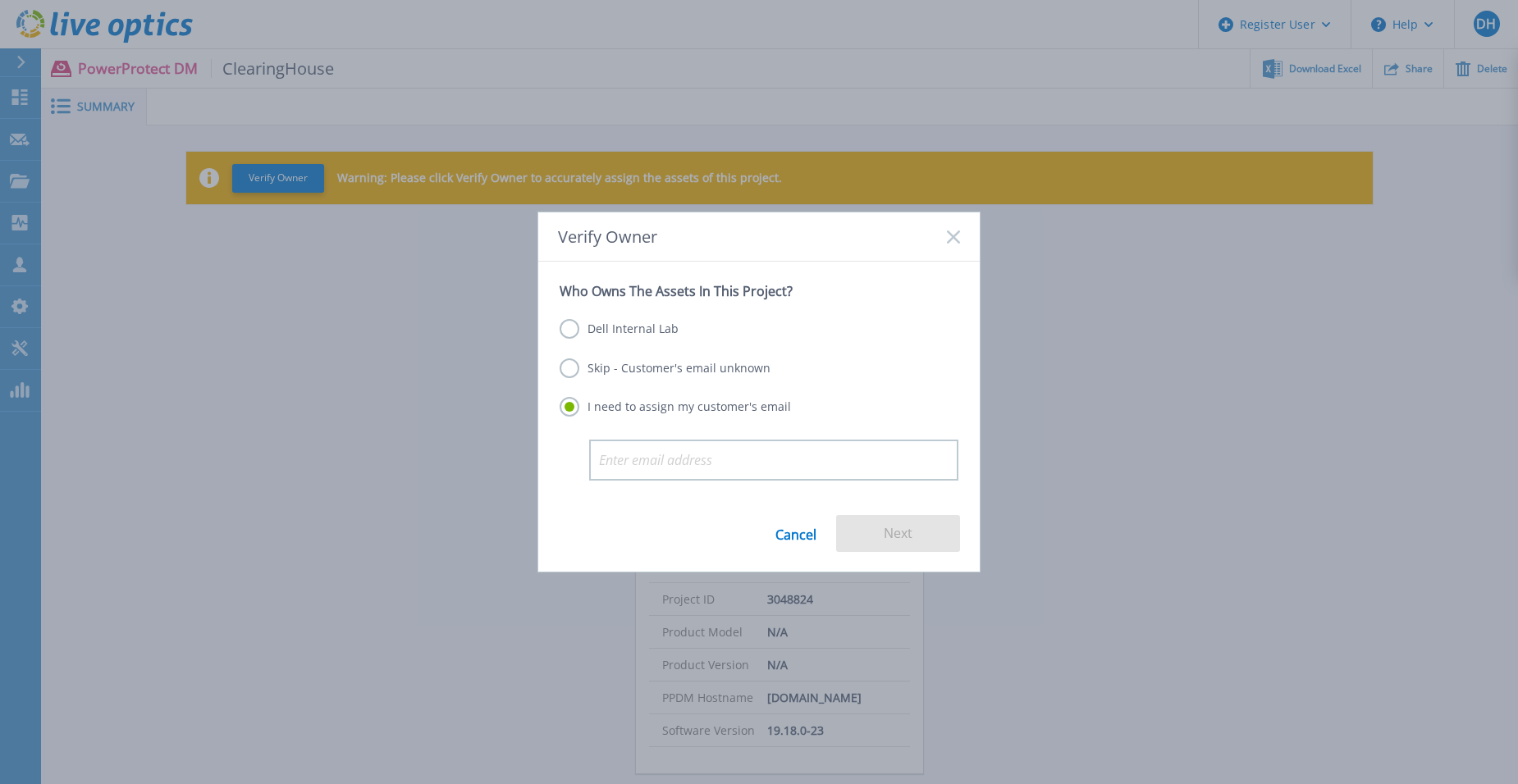
click at [565, 328] on label "Dell Internal Lab" at bounding box center [620, 328] width 119 height 20
click at [0, 0] on input "Dell Internal Lab" at bounding box center [0, 0] width 0 height 0
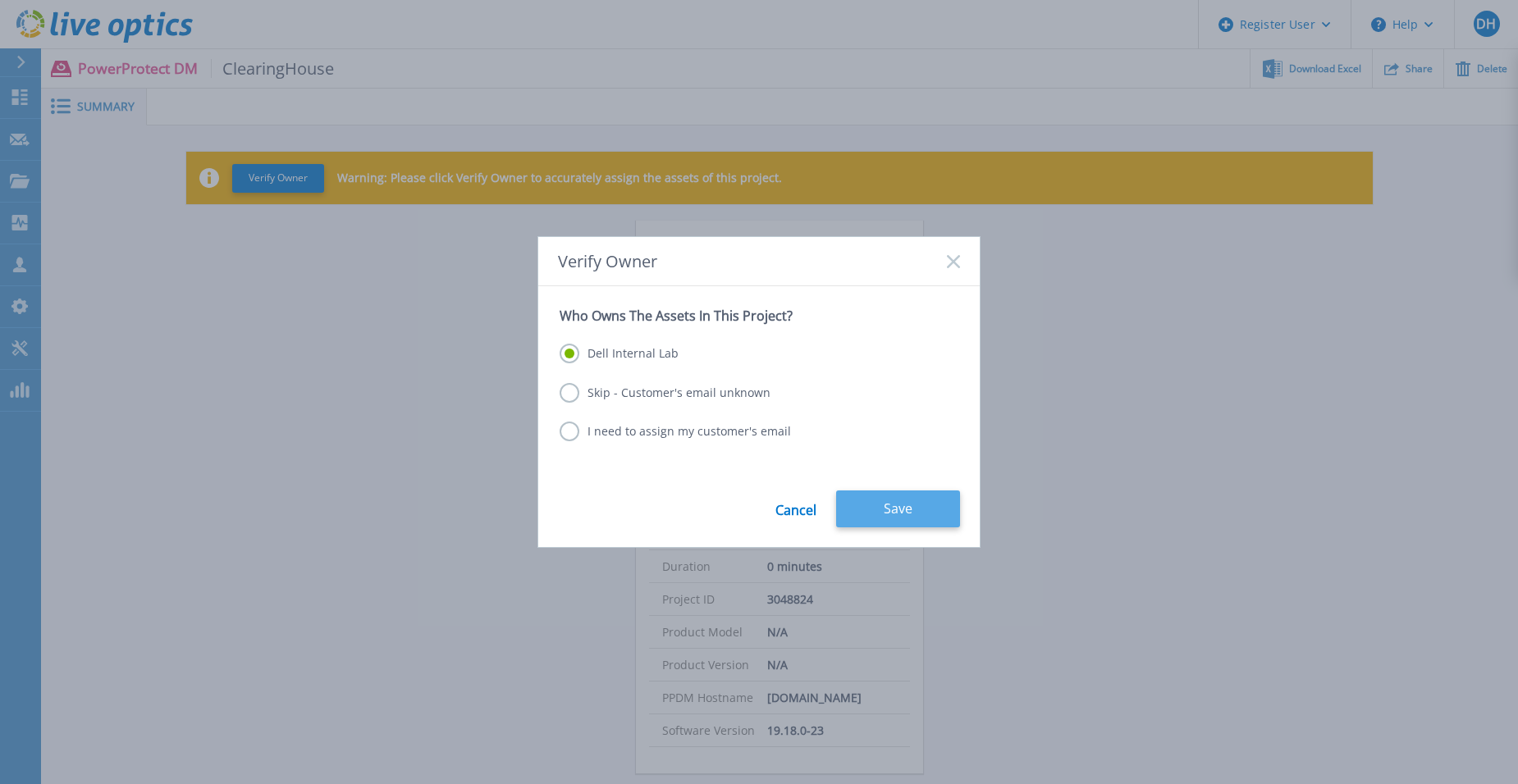
click at [884, 502] on button "Save" at bounding box center [897, 508] width 124 height 37
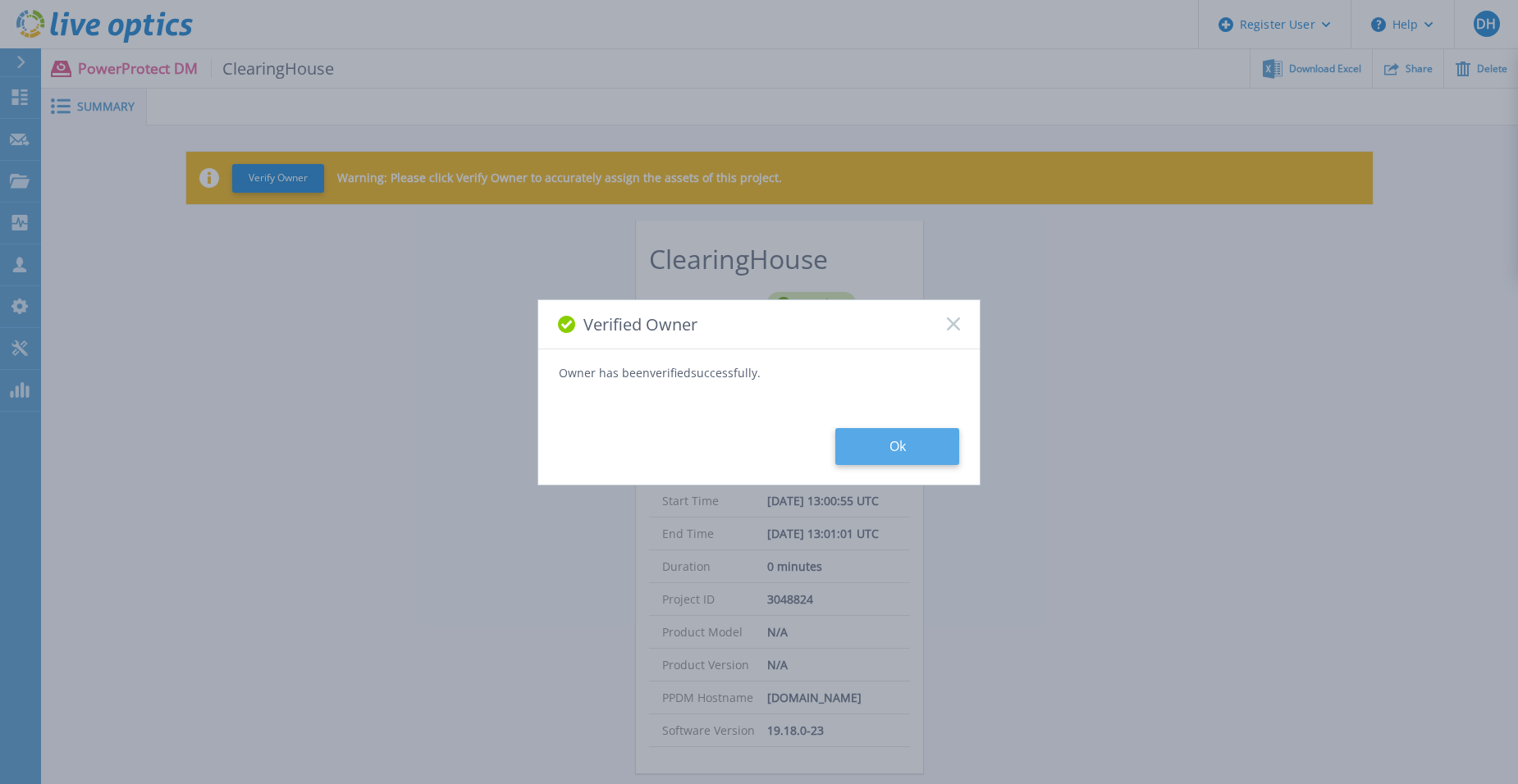
click at [870, 445] on button "Ok" at bounding box center [897, 446] width 124 height 37
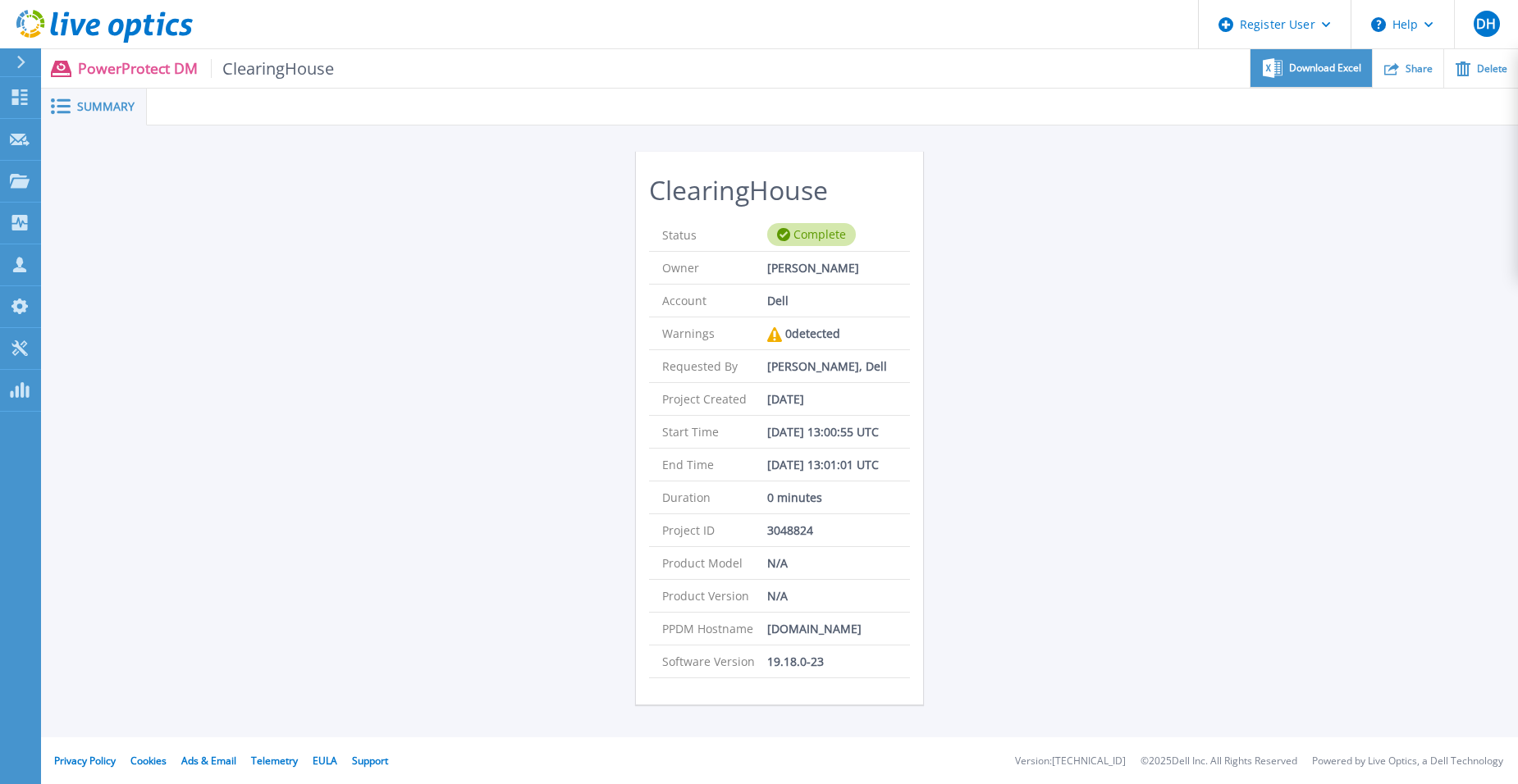
click at [1317, 65] on span "Download Excel" at bounding box center [1324, 68] width 72 height 10
